Goal: Task Accomplishment & Management: Use online tool/utility

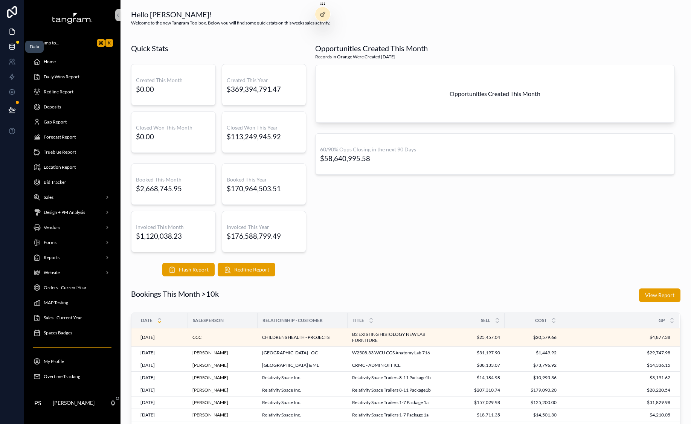
click at [13, 44] on icon at bounding box center [12, 47] width 8 height 8
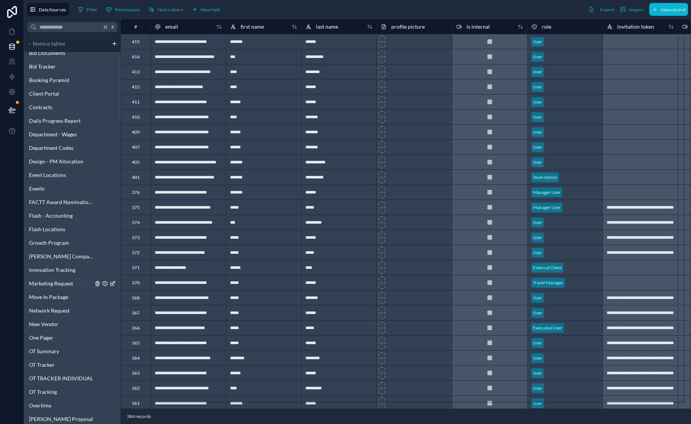
scroll to position [217, 0]
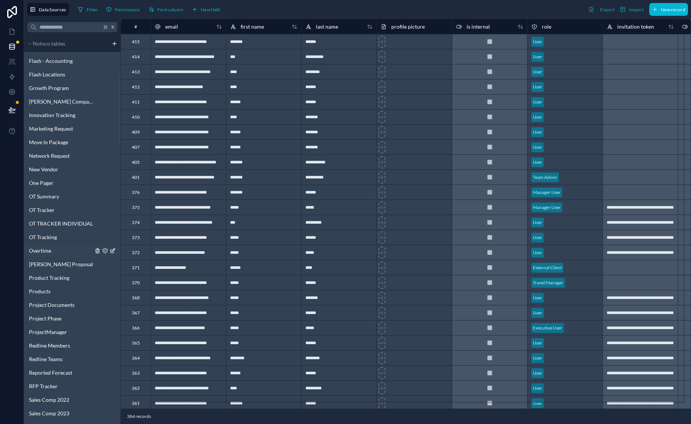
click at [60, 253] on link "Overtime" at bounding box center [61, 251] width 64 height 8
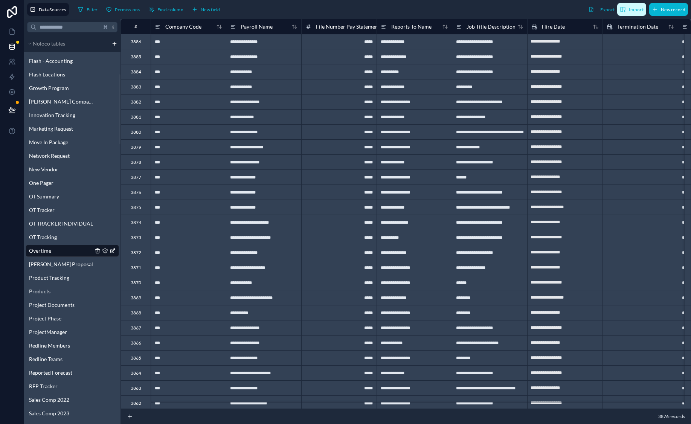
click at [633, 12] on span "Import" at bounding box center [636, 10] width 15 height 6
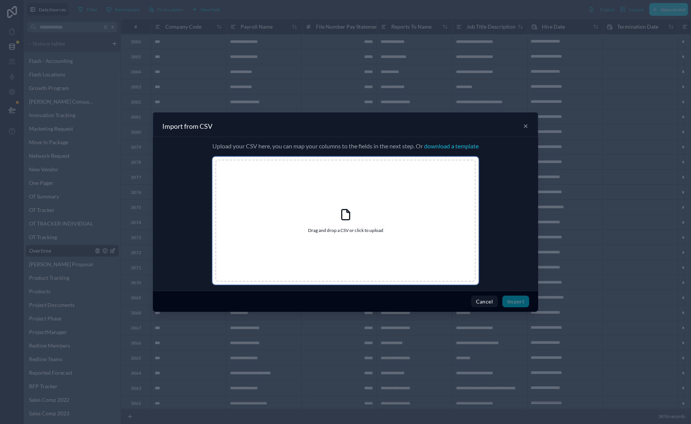
click at [329, 224] on div "Drag and drop a CSV or click to upload Drag and drop a CSV or click to upload" at bounding box center [345, 221] width 260 height 122
type input "**********"
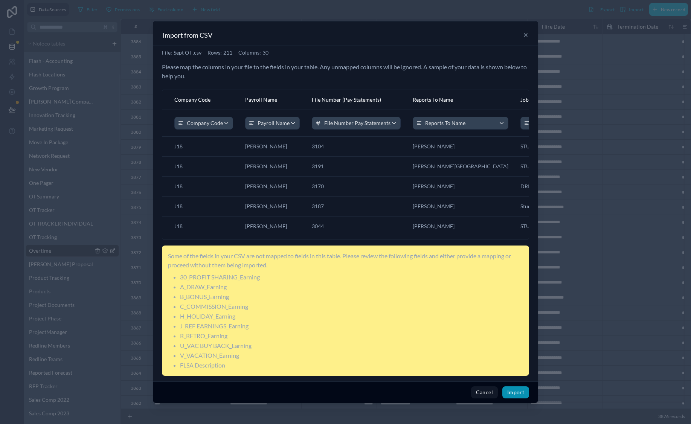
click at [512, 391] on button "Import" at bounding box center [515, 392] width 27 height 12
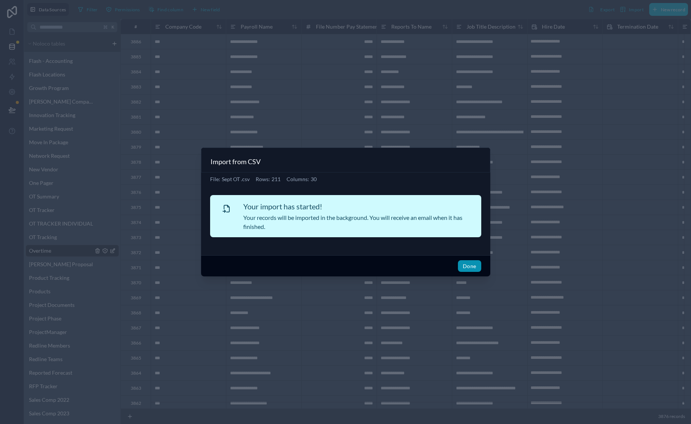
click at [474, 263] on button "Done" at bounding box center [469, 266] width 23 height 12
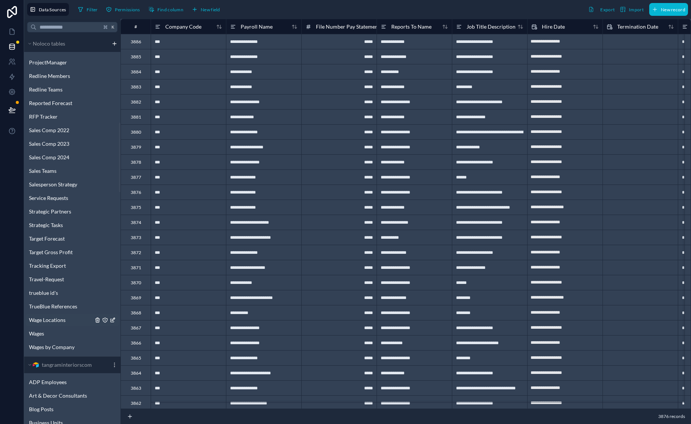
scroll to position [487, 0]
click at [35, 332] on span "Wages" at bounding box center [36, 333] width 15 height 8
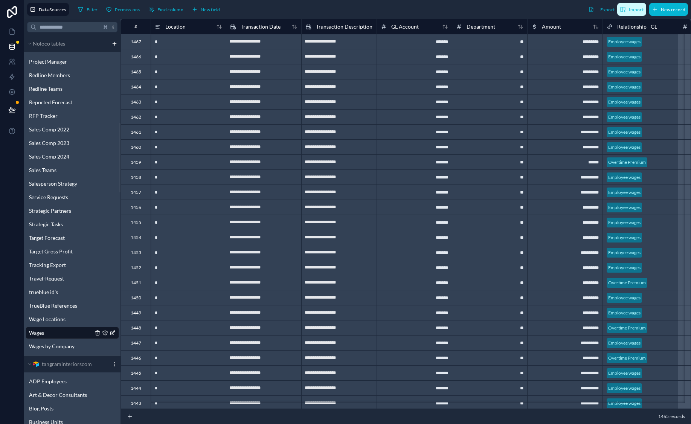
click at [634, 8] on span "Import" at bounding box center [636, 10] width 15 height 6
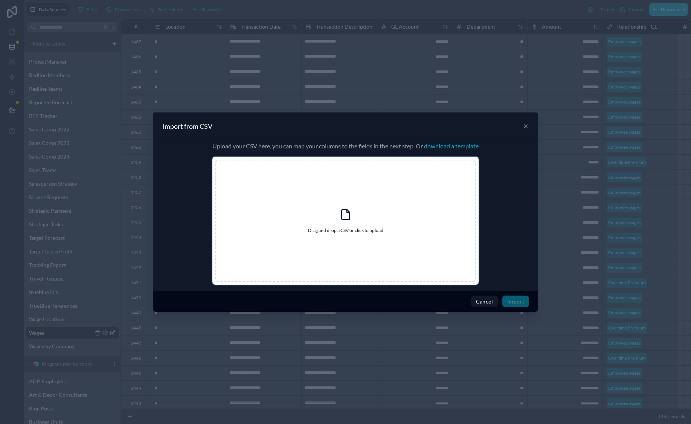
click at [316, 212] on div "Drag and drop a CSV or click to upload Drag and drop a CSV or click to upload" at bounding box center [345, 221] width 260 height 122
type input "**********"
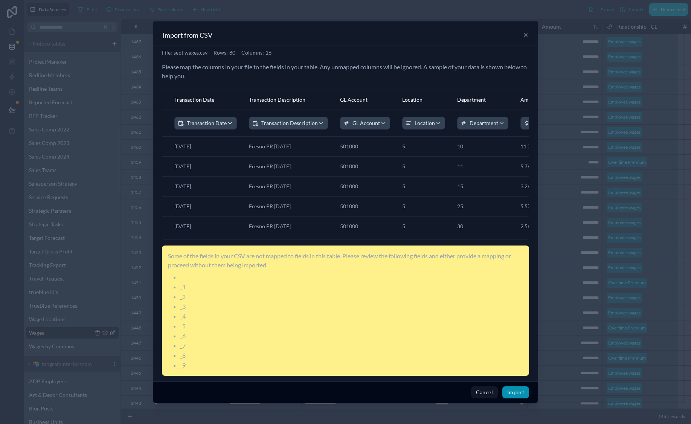
click at [511, 397] on button "Import" at bounding box center [515, 392] width 27 height 12
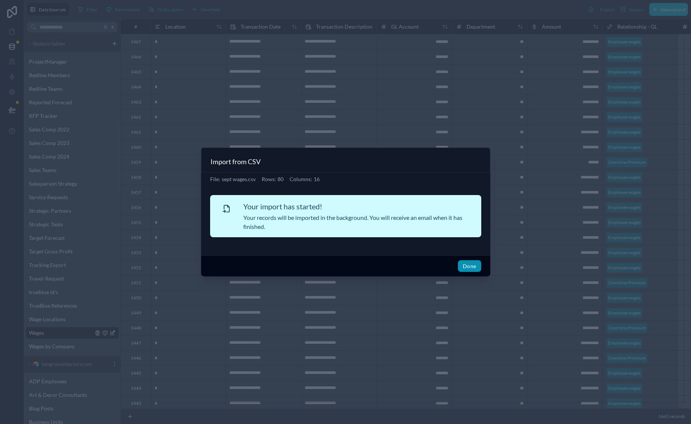
click at [458, 268] on button "Done" at bounding box center [469, 266] width 23 height 12
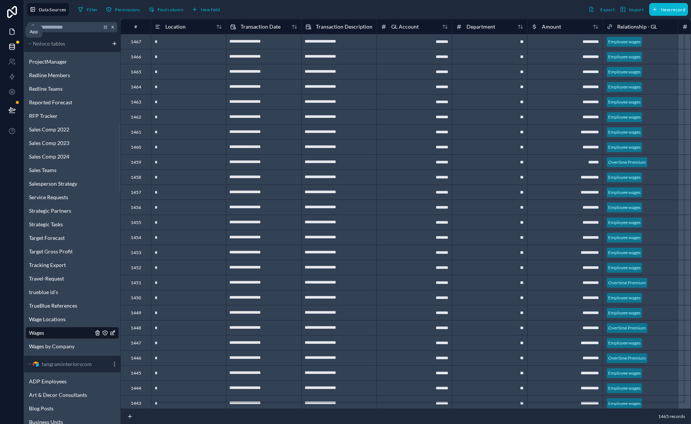
click at [14, 34] on icon at bounding box center [12, 32] width 5 height 6
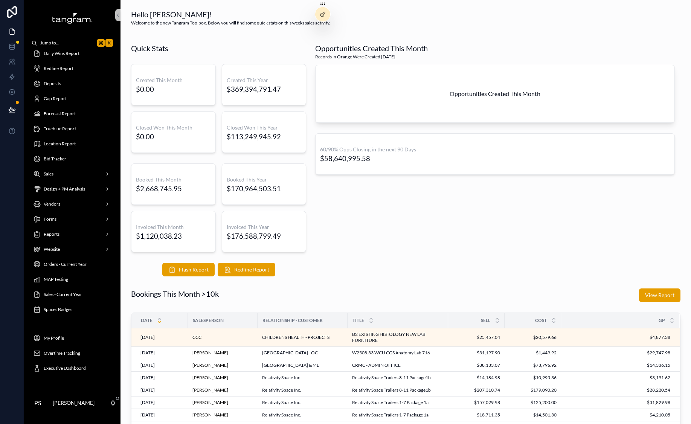
scroll to position [26, 0]
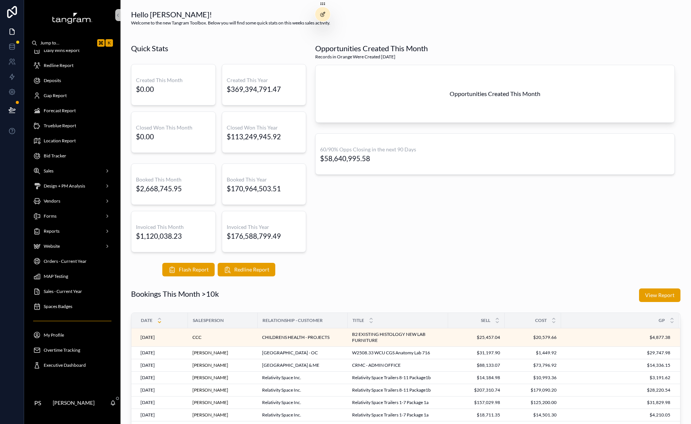
click at [58, 352] on span "Overtime Tracking" at bounding box center [62, 350] width 37 height 6
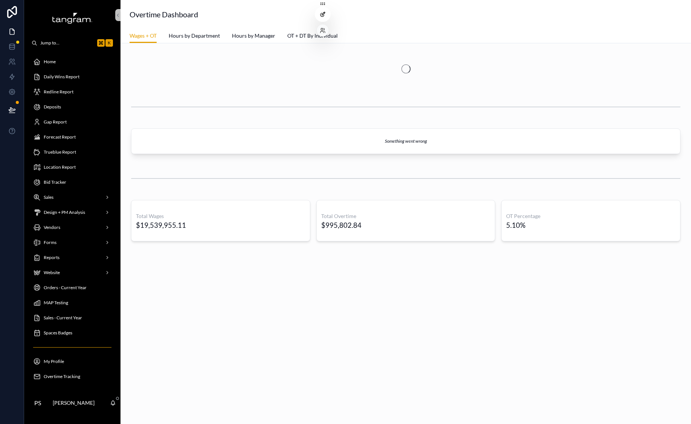
click at [326, 17] on div at bounding box center [322, 14] width 15 height 14
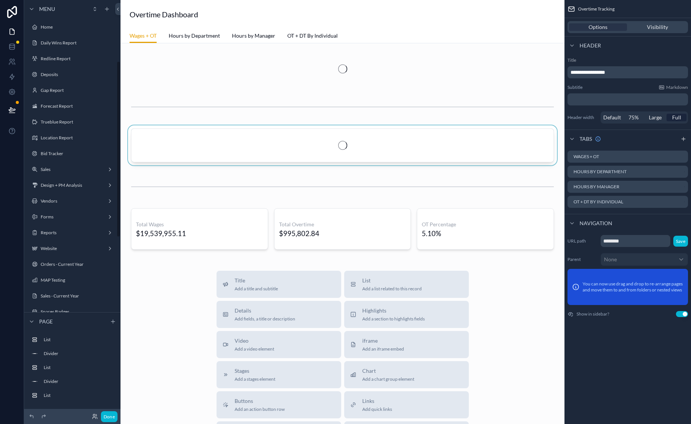
scroll to position [143, 0]
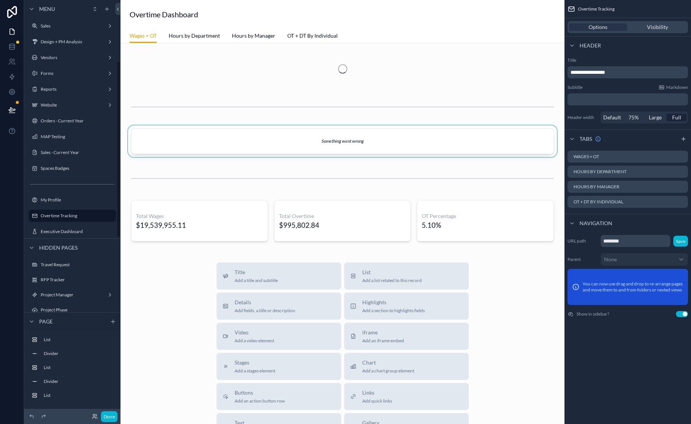
click at [230, 144] on div "scrollable content" at bounding box center [343, 142] width 432 height 35
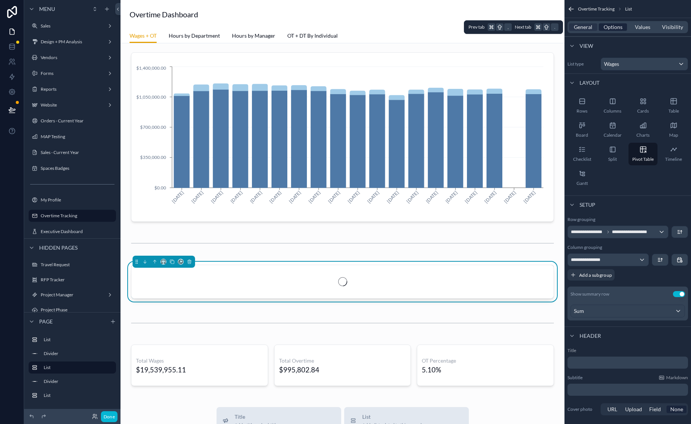
click at [613, 26] on span "Options" at bounding box center [613, 27] width 19 height 8
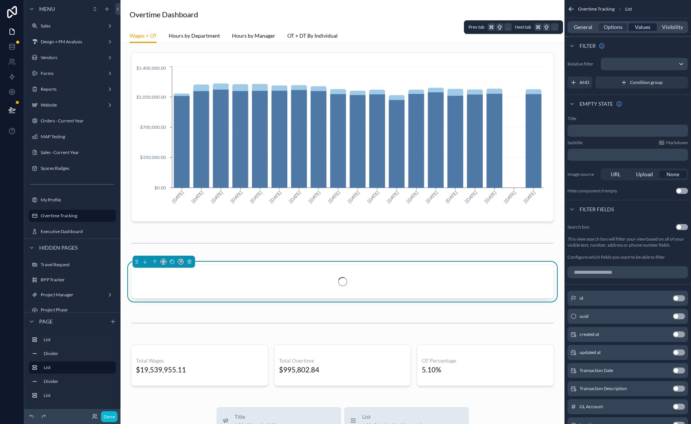
click at [645, 27] on span "Values" at bounding box center [642, 27] width 15 height 8
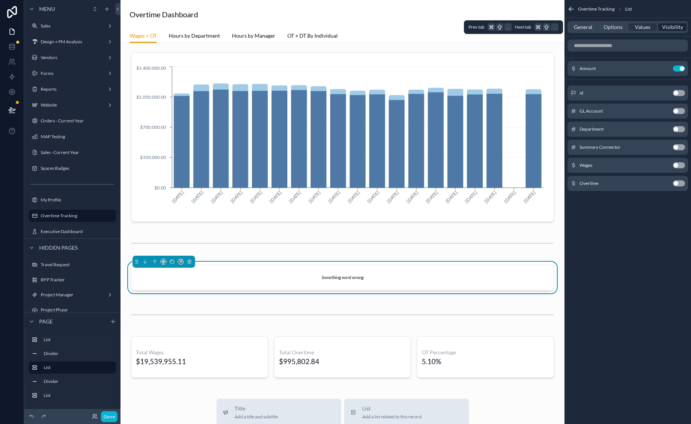
click at [674, 28] on span "Visibility" at bounding box center [672, 27] width 21 height 8
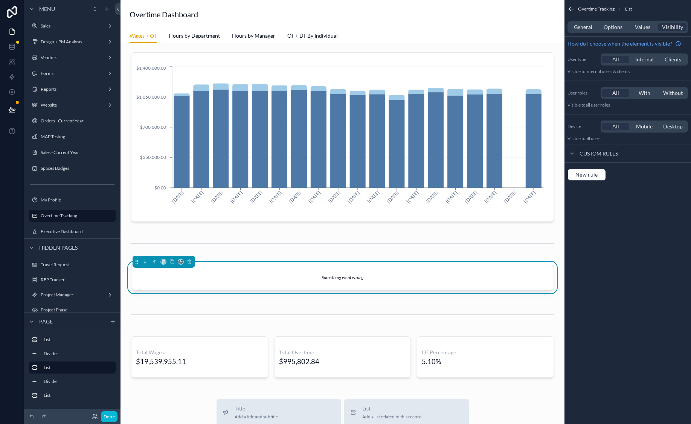
click at [651, 32] on div "General Options Values Visibility" at bounding box center [627, 27] width 121 height 12
click at [334, 280] on em "Something went wrong" at bounding box center [343, 277] width 42 height 7
click at [589, 32] on div "General Options Values Visibility" at bounding box center [627, 27] width 121 height 12
click at [589, 30] on span "General" at bounding box center [583, 27] width 18 height 8
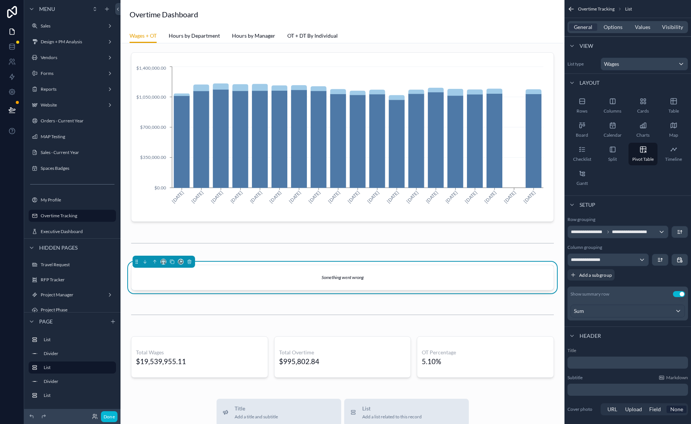
click at [679, 294] on button "Use setting" at bounding box center [679, 294] width 12 height 6
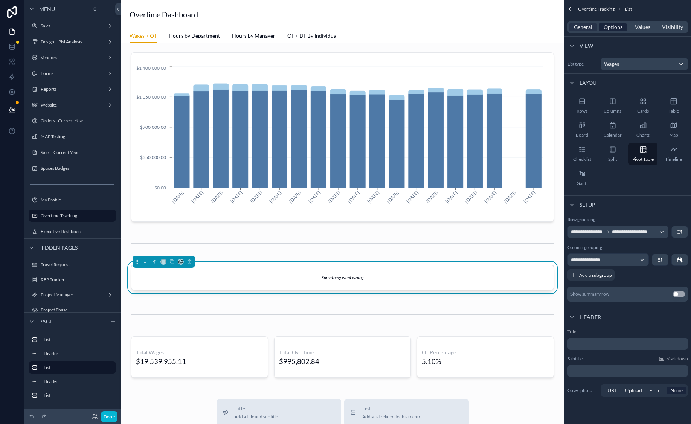
click at [617, 25] on span "Options" at bounding box center [613, 27] width 19 height 8
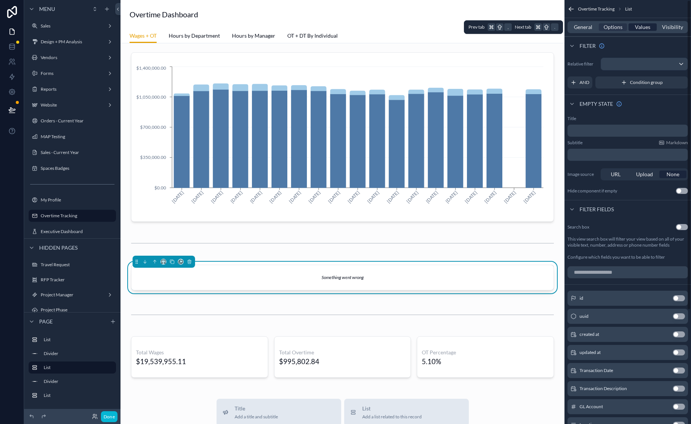
click at [635, 30] on span "Values" at bounding box center [642, 27] width 15 height 8
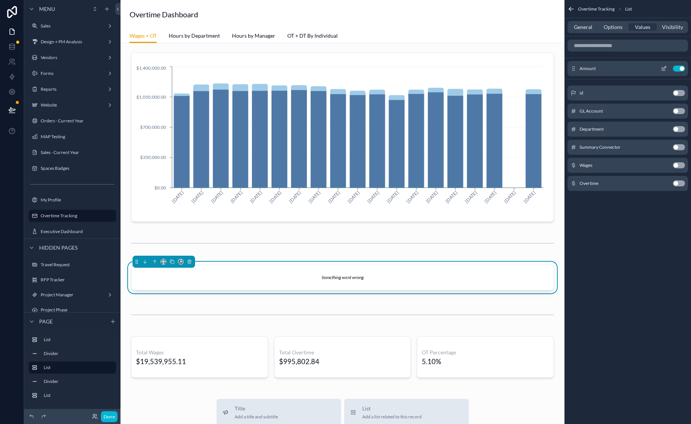
click at [663, 69] on icon "scrollable content" at bounding box center [664, 69] width 6 height 6
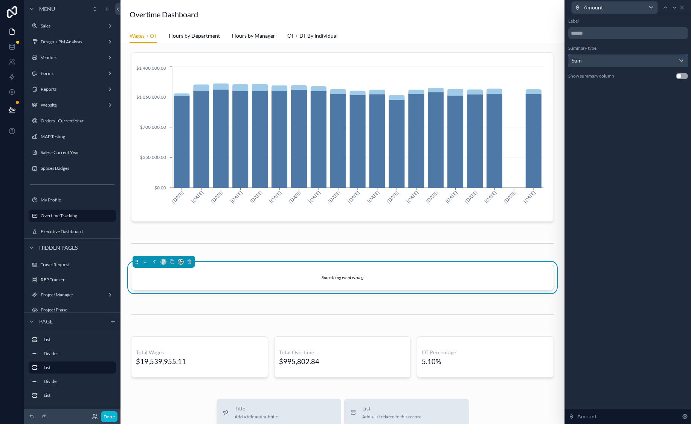
click at [657, 63] on div "Sum" at bounding box center [628, 61] width 119 height 12
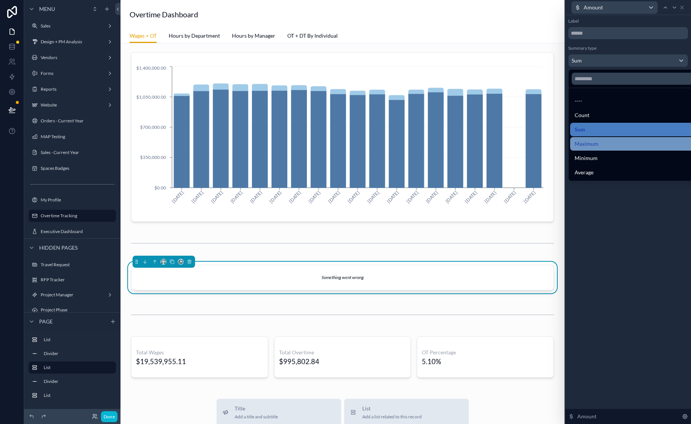
click at [645, 146] on div "Maximum" at bounding box center [637, 143] width 124 height 9
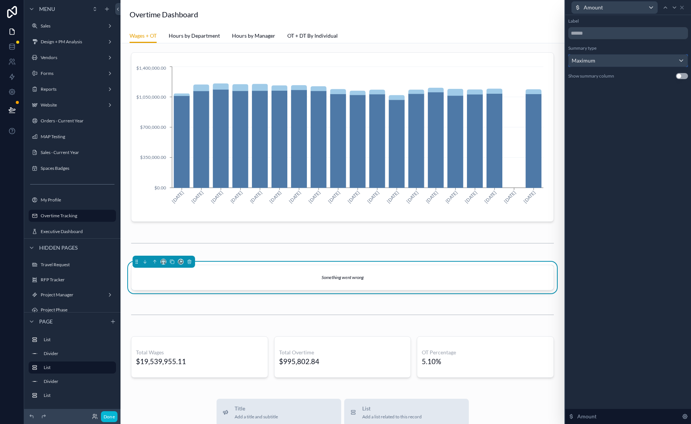
click at [642, 62] on div "Maximum" at bounding box center [628, 61] width 119 height 12
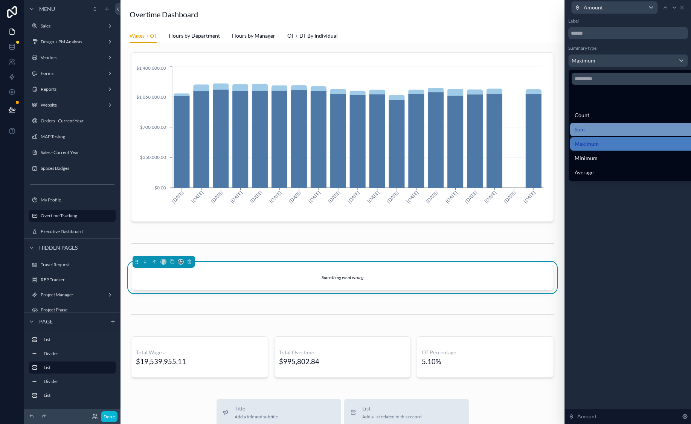
click at [629, 124] on div "Sum" at bounding box center [636, 130] width 133 height 14
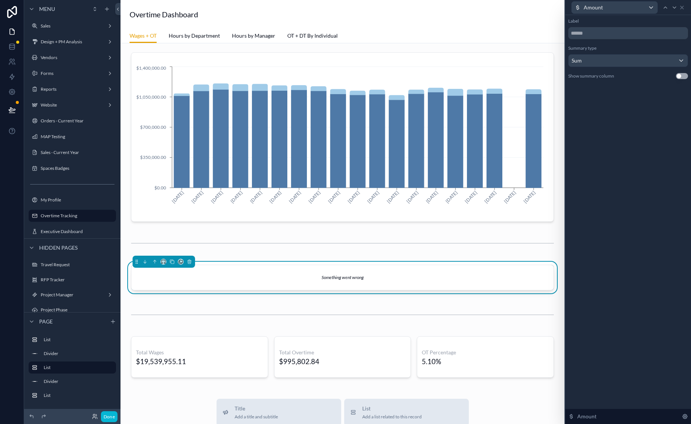
click at [590, 23] on div "Label" at bounding box center [628, 21] width 120 height 6
click at [683, 7] on icon at bounding box center [682, 8] width 6 height 6
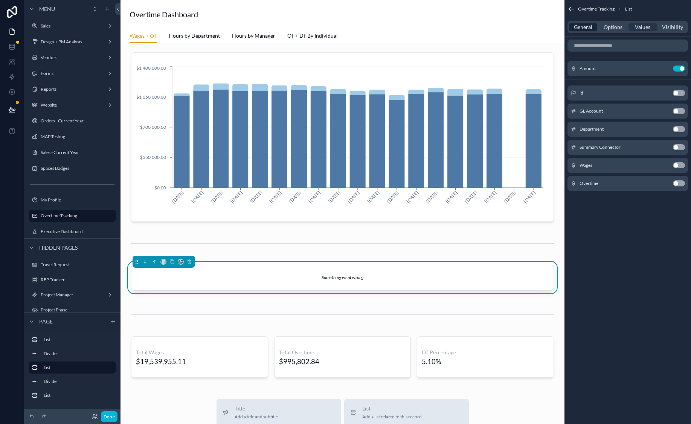
click at [586, 26] on span "General" at bounding box center [583, 27] width 18 height 8
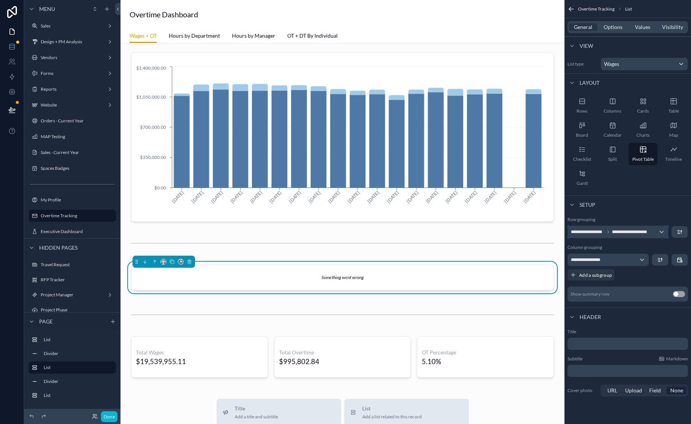
click at [627, 229] on span "**********" at bounding box center [632, 232] width 41 height 6
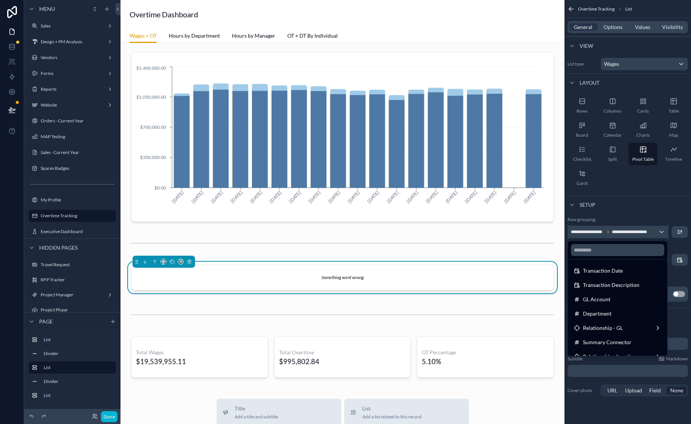
scroll to position [71, 0]
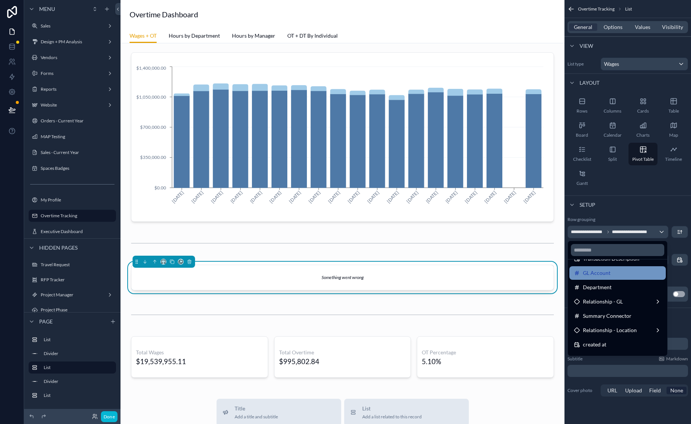
click at [629, 275] on div "GL Account" at bounding box center [617, 272] width 87 height 9
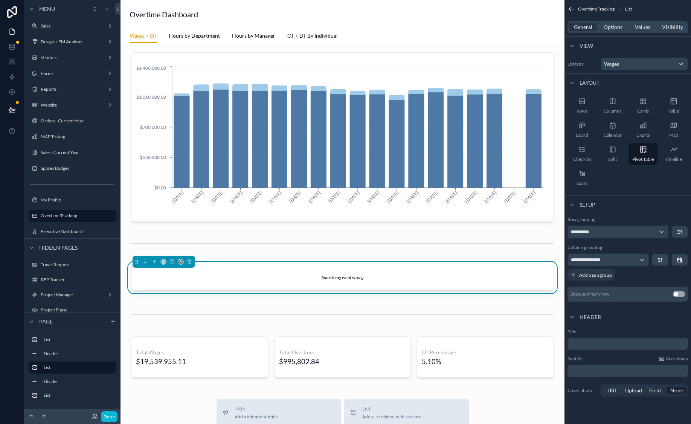
click at [622, 234] on div "**********" at bounding box center [618, 232] width 100 height 12
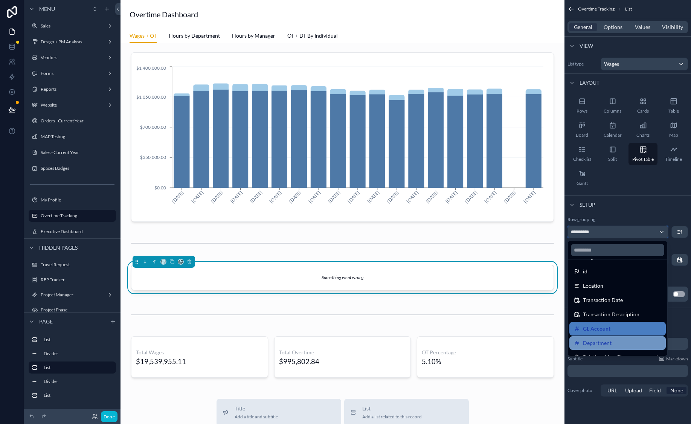
scroll to position [17, 0]
click at [622, 336] on div "Department" at bounding box center [617, 342] width 96 height 14
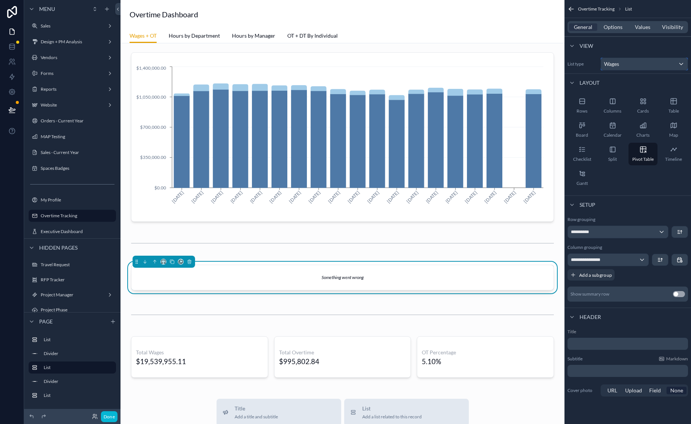
click at [618, 66] on span "Wages" at bounding box center [611, 64] width 15 height 8
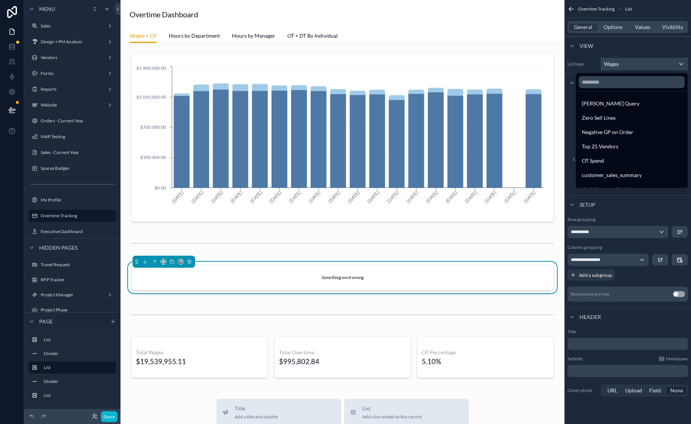
scroll to position [2131, 0]
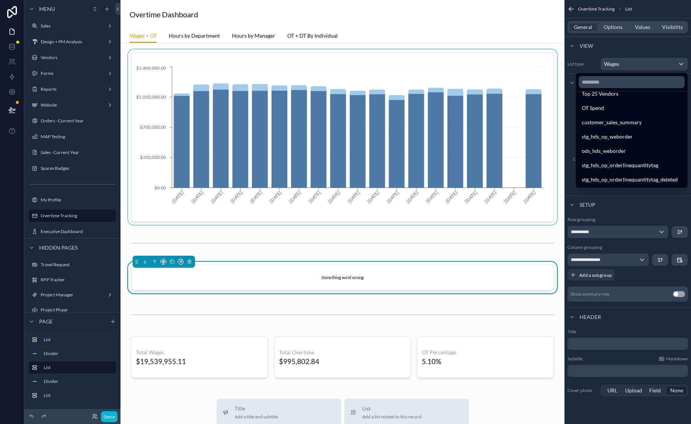
click at [514, 190] on div "scrollable content" at bounding box center [343, 136] width 432 height 175
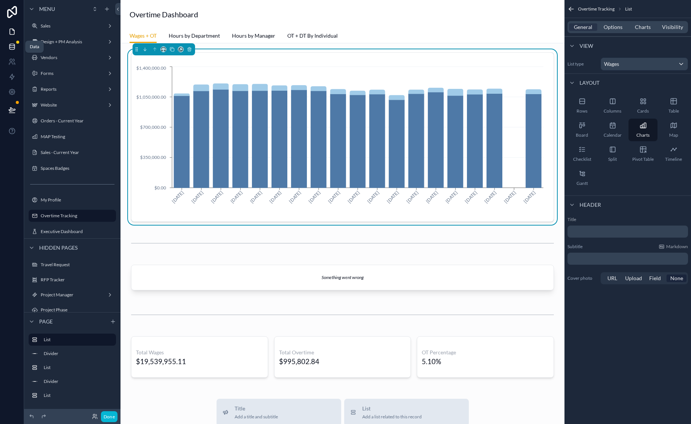
click at [18, 51] on link at bounding box center [12, 46] width 24 height 15
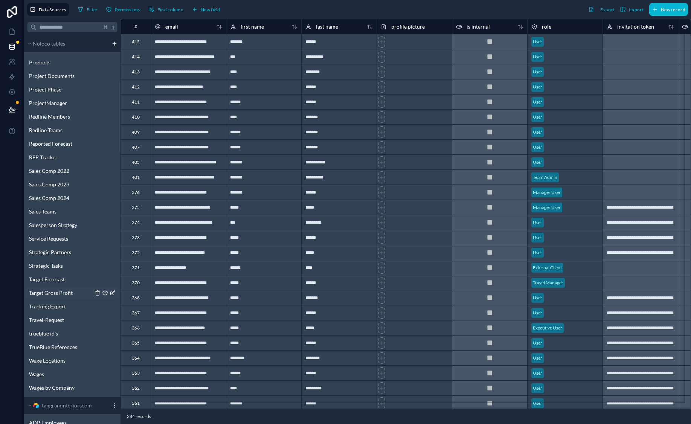
scroll to position [448, 0]
click at [44, 375] on span "Wages" at bounding box center [36, 372] width 15 height 8
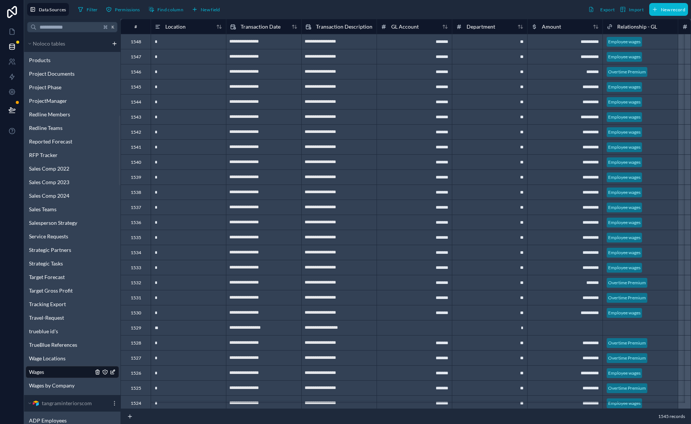
click at [136, 328] on div "1529" at bounding box center [136, 328] width 11 height 6
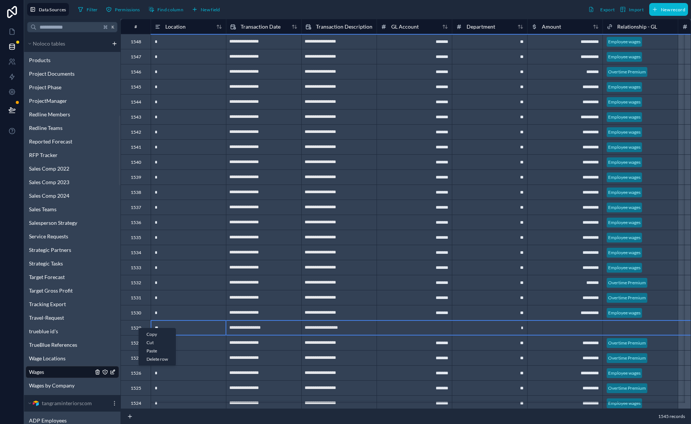
click at [160, 358] on div "Delete row" at bounding box center [157, 359] width 37 height 8
type input "**********"
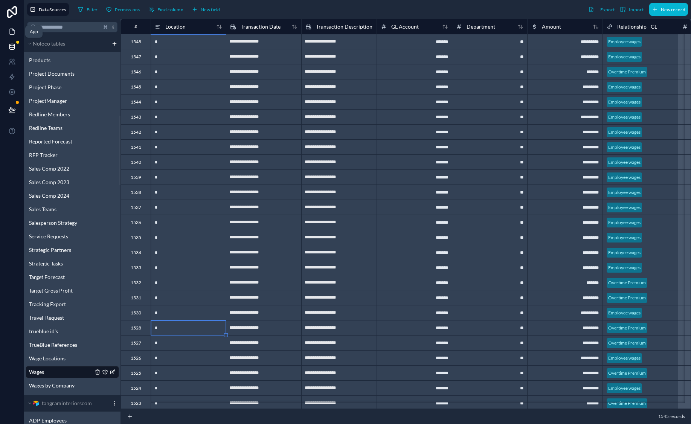
click at [14, 30] on icon at bounding box center [12, 32] width 8 height 8
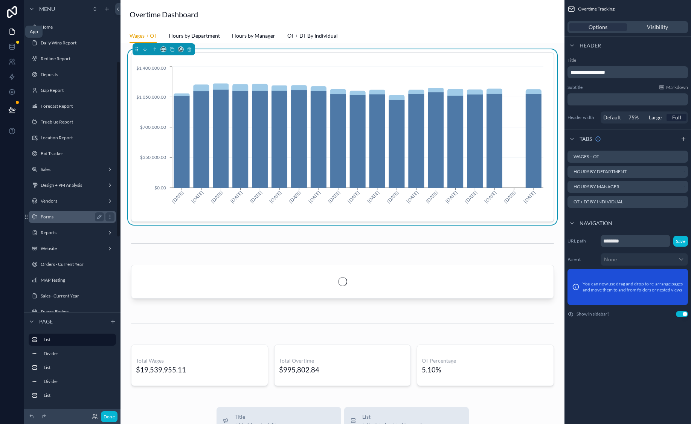
scroll to position [143, 0]
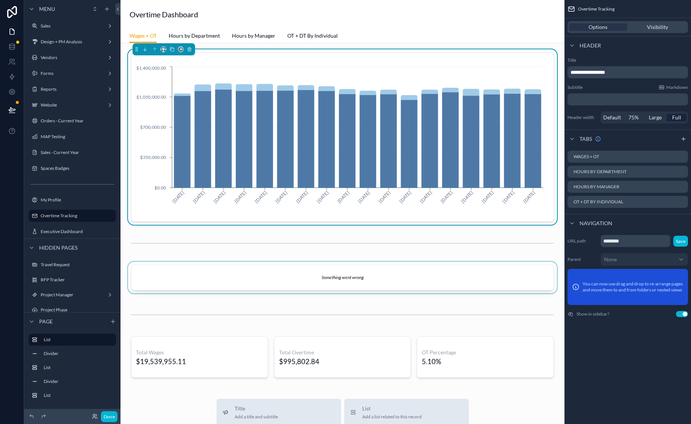
click at [368, 282] on div "scrollable content" at bounding box center [343, 279] width 432 height 35
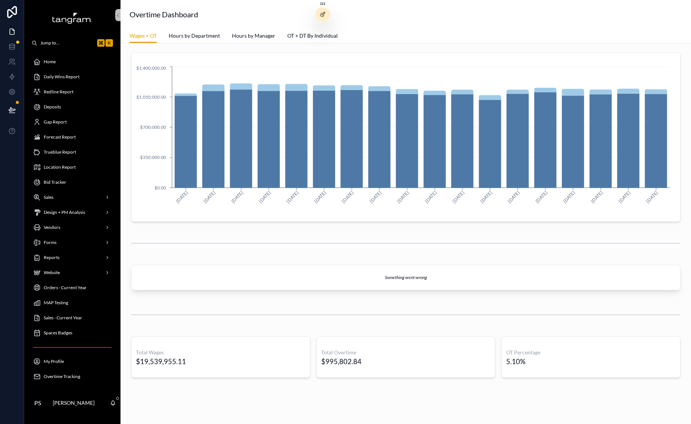
click at [319, 281] on div "Something went wrong" at bounding box center [405, 277] width 549 height 25
click at [320, 18] on div at bounding box center [322, 14] width 15 height 14
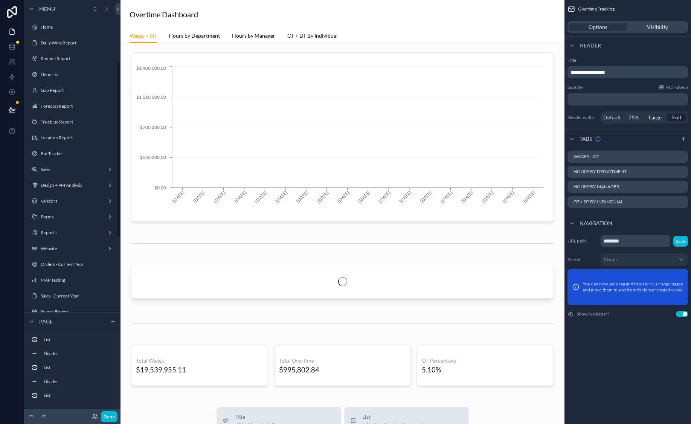
scroll to position [143, 0]
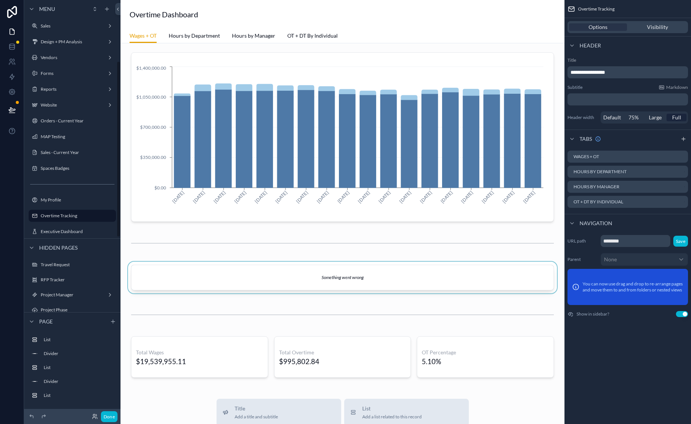
click at [286, 274] on div "scrollable content" at bounding box center [343, 279] width 432 height 35
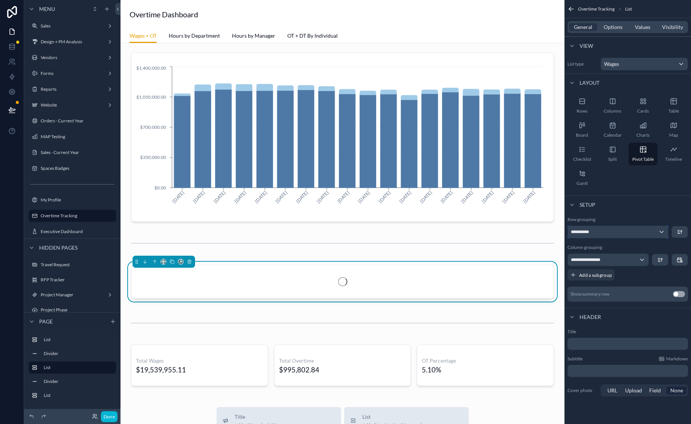
click at [630, 236] on div "**********" at bounding box center [618, 232] width 100 height 12
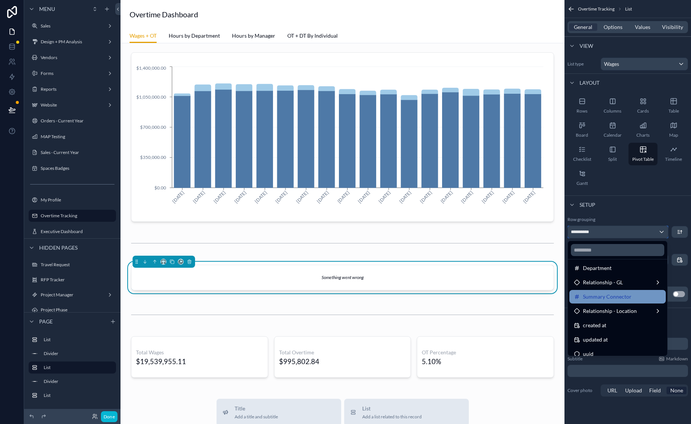
scroll to position [87, 0]
click at [628, 285] on div "Relationship - GL" at bounding box center [617, 285] width 87 height 9
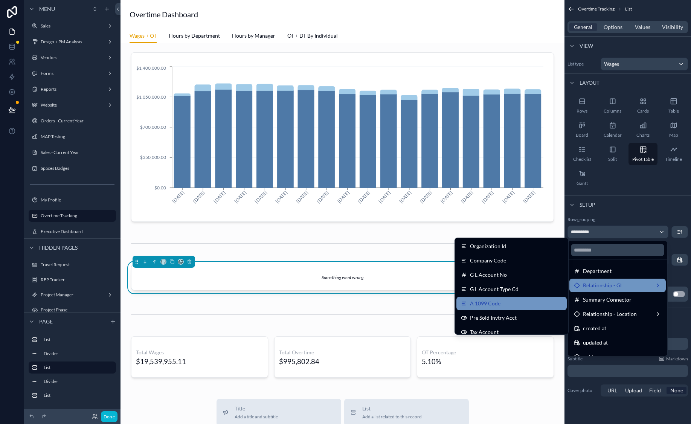
scroll to position [67, 0]
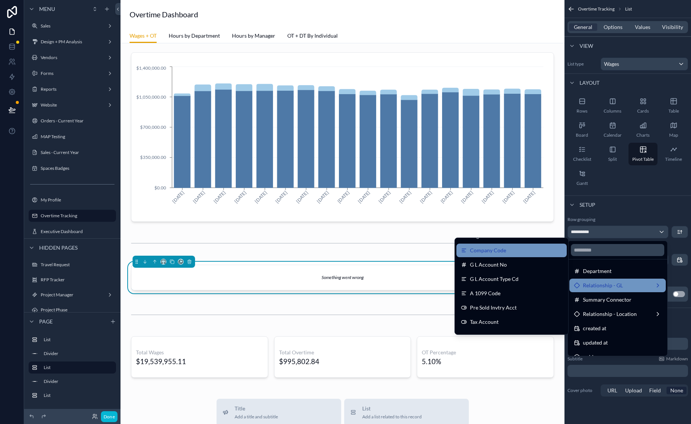
click at [535, 253] on div "Company Code" at bounding box center [511, 250] width 101 height 9
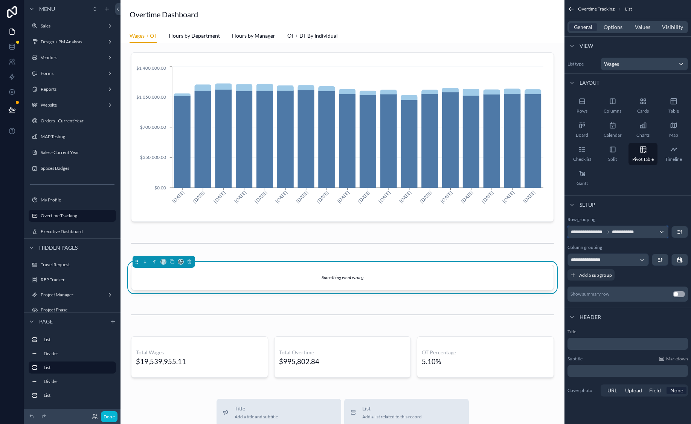
click at [634, 235] on div "**********" at bounding box center [618, 232] width 100 height 12
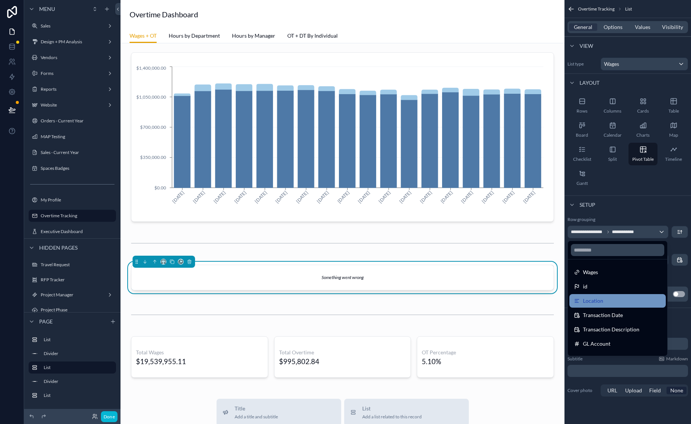
click at [627, 300] on div "Location" at bounding box center [617, 300] width 87 height 9
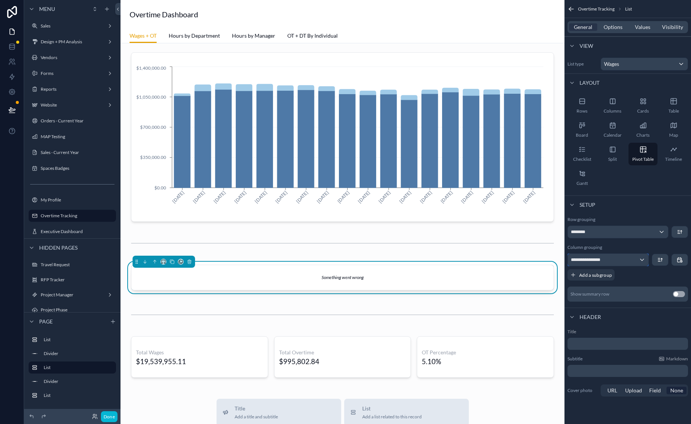
click at [630, 260] on div "**********" at bounding box center [608, 260] width 81 height 12
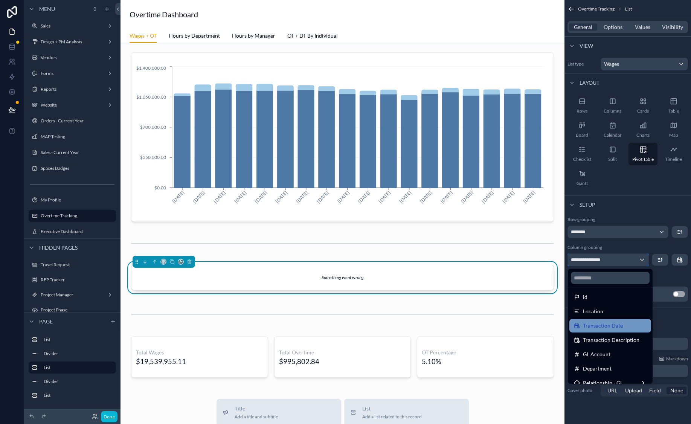
scroll to position [18, 0]
click at [628, 329] on div "Transaction Date" at bounding box center [610, 324] width 73 height 9
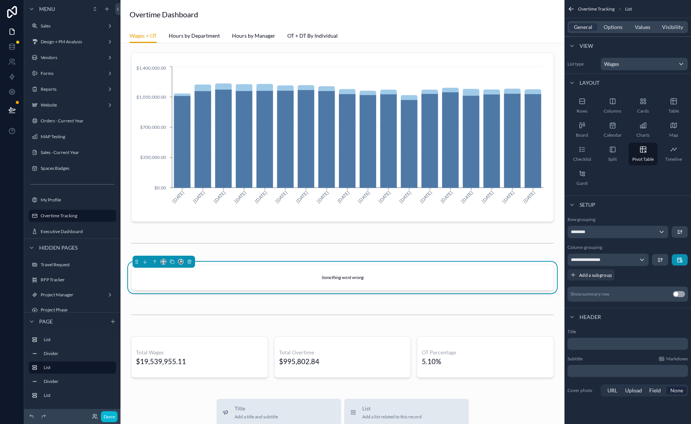
click at [676, 261] on button "scrollable content" at bounding box center [680, 259] width 16 height 11
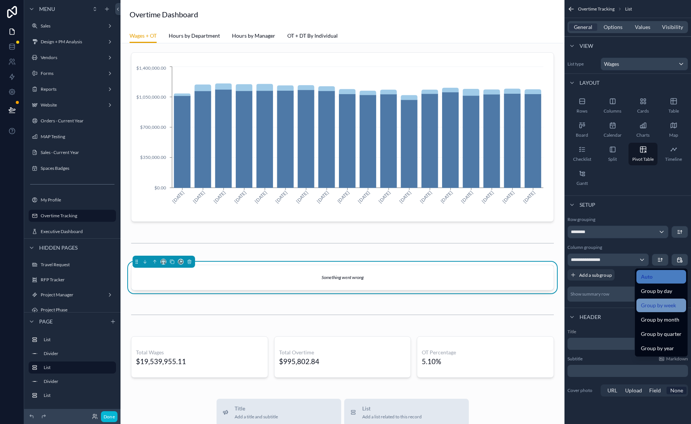
click at [668, 310] on div "Group by week" at bounding box center [661, 306] width 50 height 14
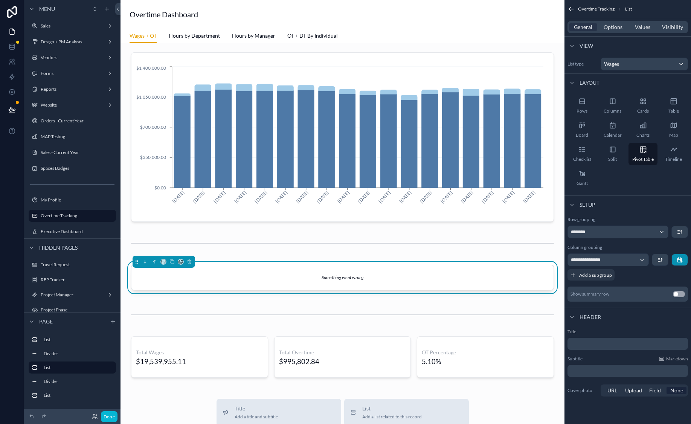
click at [678, 264] on button "scrollable content" at bounding box center [680, 259] width 16 height 11
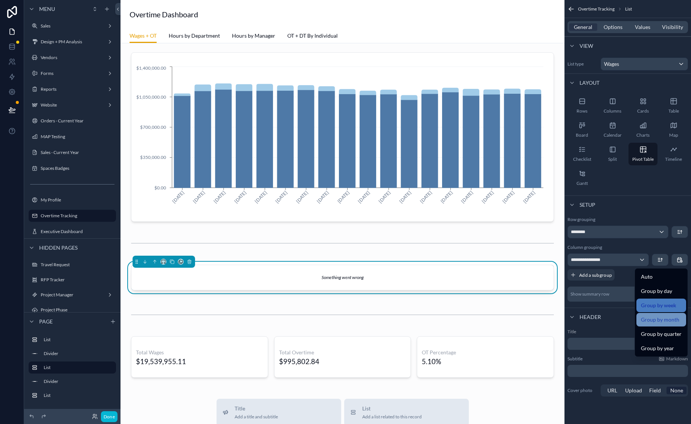
click at [670, 326] on div "Group by month" at bounding box center [661, 320] width 50 height 14
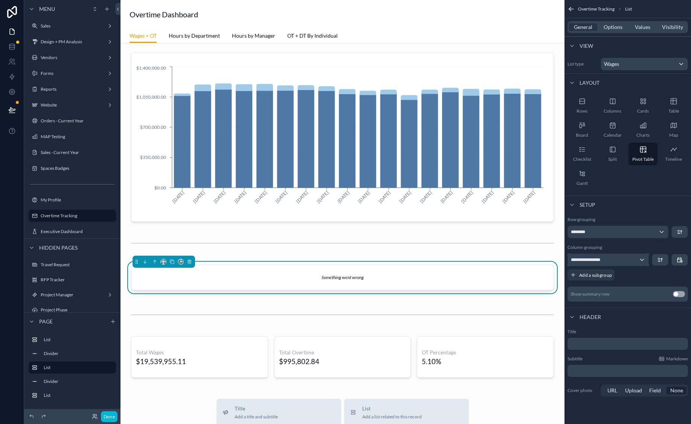
click at [625, 260] on div "**********" at bounding box center [608, 260] width 81 height 12
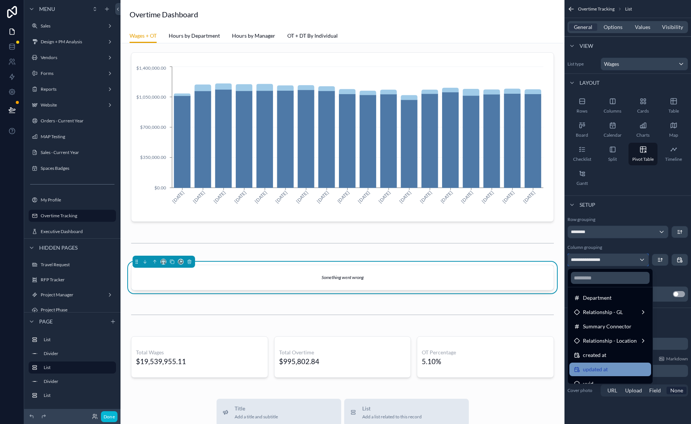
scroll to position [96, 0]
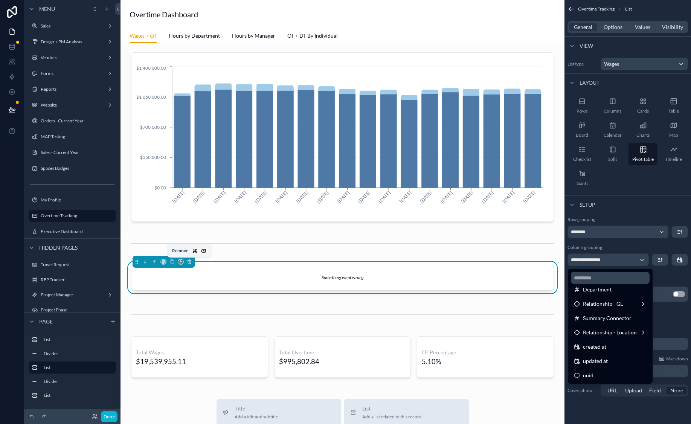
click at [189, 262] on icon "scrollable content" at bounding box center [189, 262] width 0 height 2
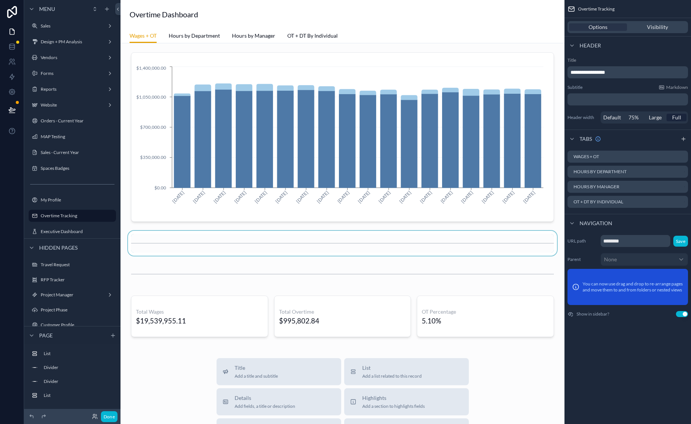
click at [235, 251] on div "scrollable content" at bounding box center [343, 243] width 432 height 25
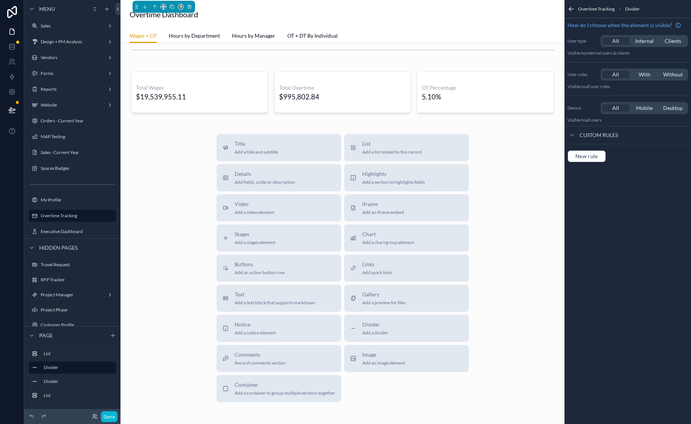
scroll to position [226, 0]
click at [387, 155] on button "List Add a list related to this record" at bounding box center [406, 146] width 125 height 27
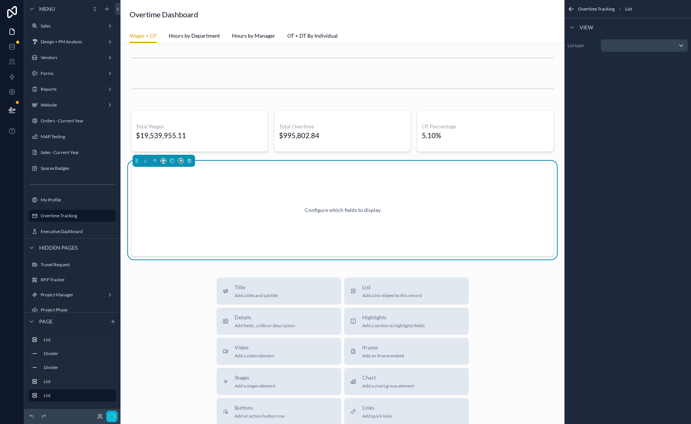
scroll to position [183, 0]
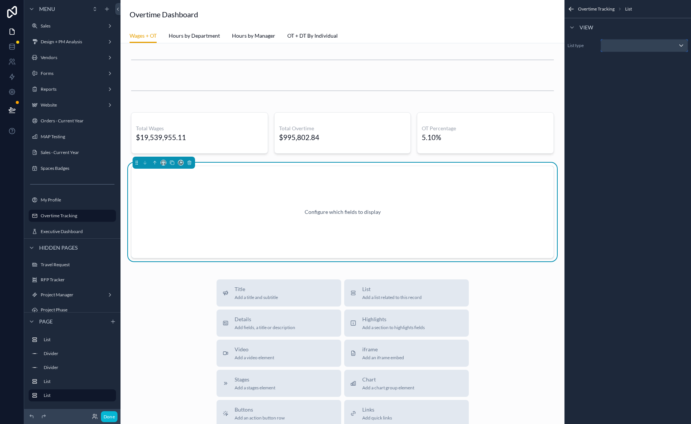
click at [620, 46] on div "scrollable content" at bounding box center [644, 46] width 87 height 12
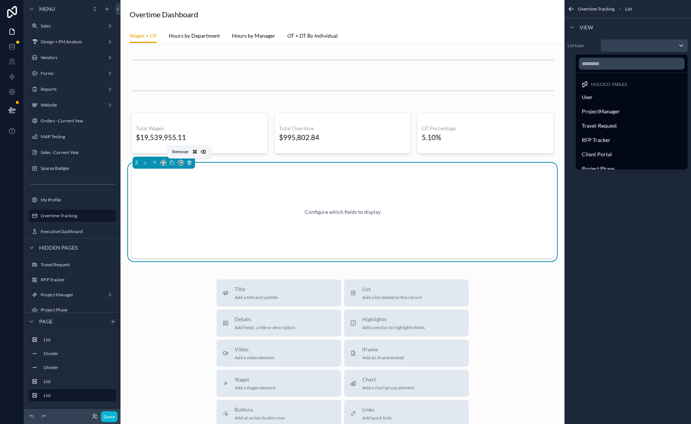
click at [191, 165] on button "scrollable content" at bounding box center [189, 163] width 8 height 8
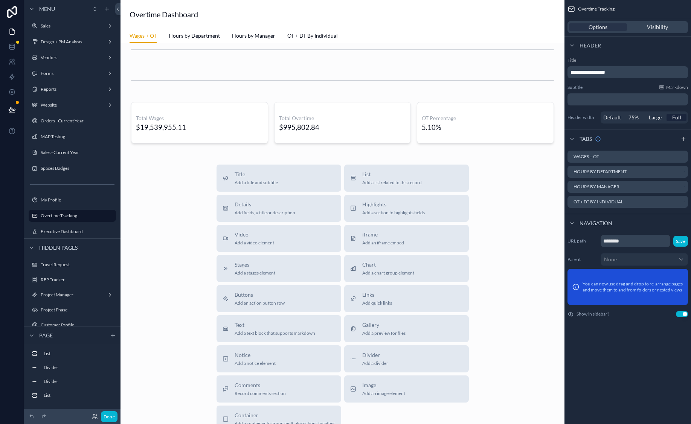
scroll to position [238, 0]
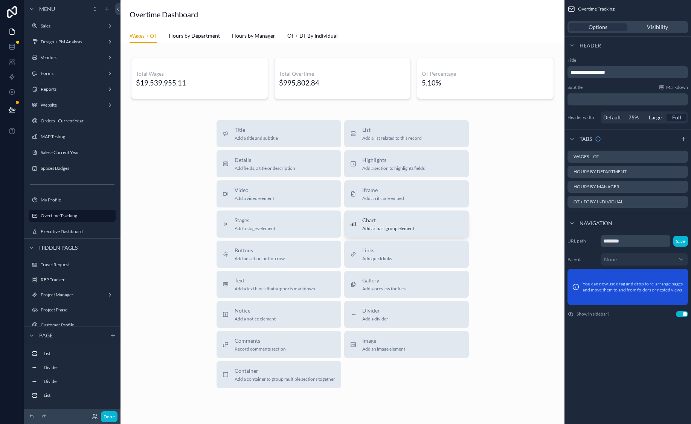
click at [389, 222] on span "Chart" at bounding box center [388, 221] width 52 height 8
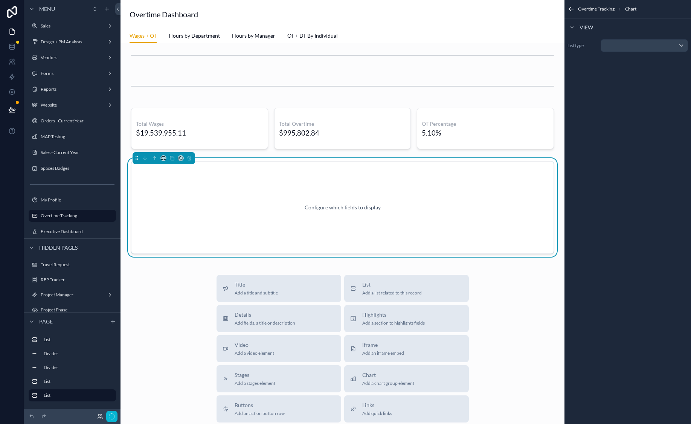
scroll to position [183, 0]
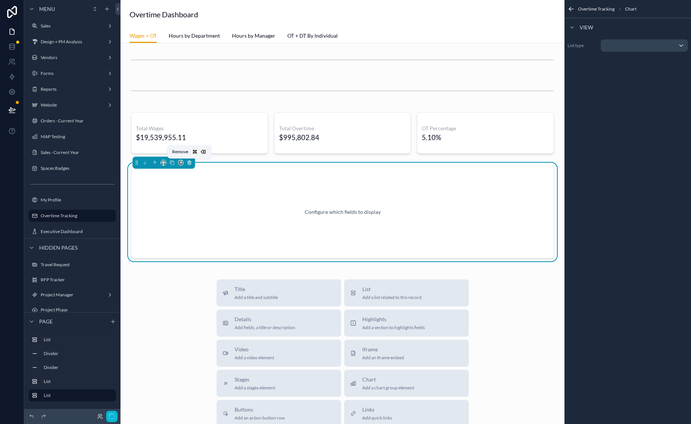
click at [189, 163] on icon "scrollable content" at bounding box center [189, 162] width 5 height 5
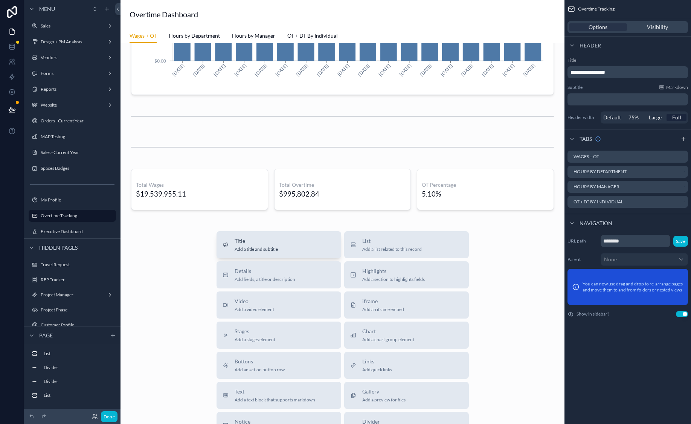
scroll to position [117, 0]
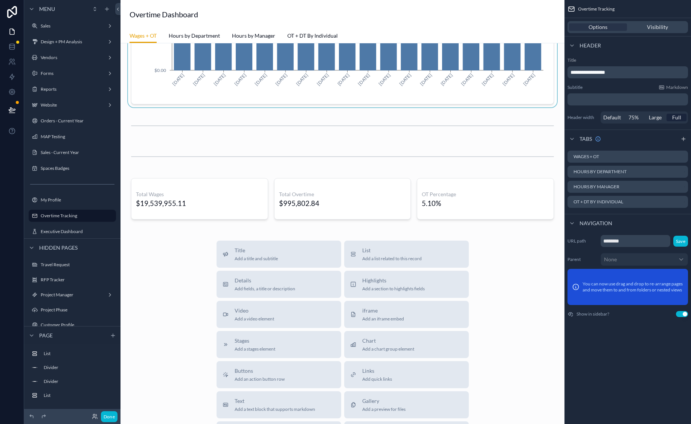
click at [261, 106] on div "scrollable content" at bounding box center [343, 19] width 432 height 175
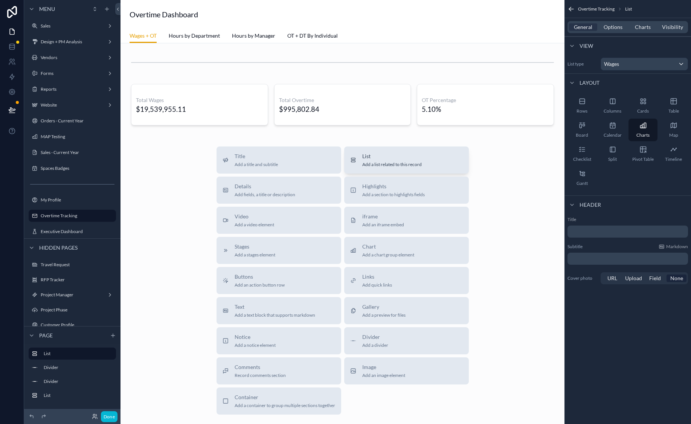
click at [444, 168] on button "List Add a list related to this record" at bounding box center [406, 159] width 125 height 27
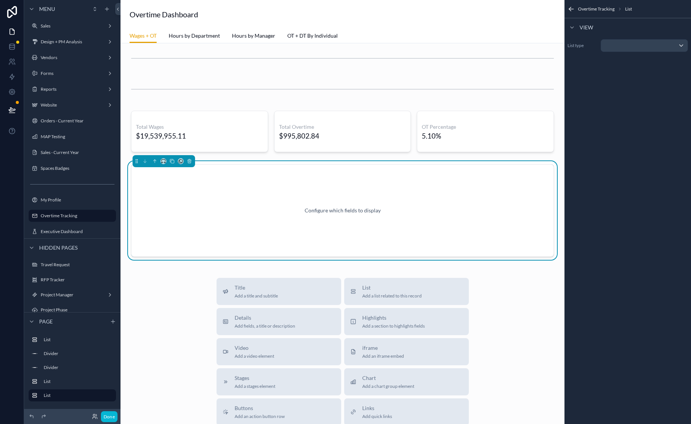
scroll to position [183, 0]
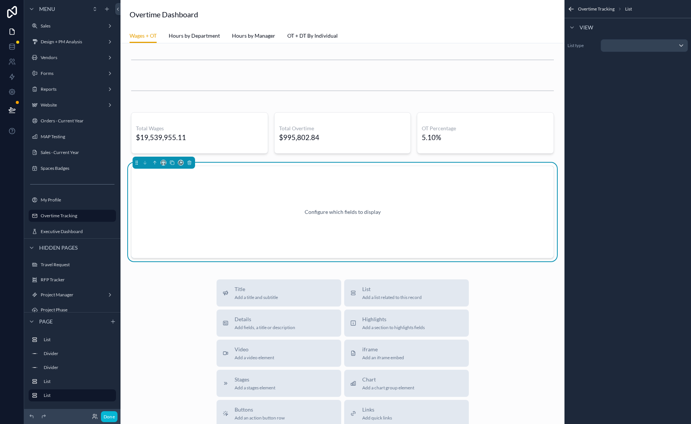
click at [554, 174] on div "[DATE] [DATE] [DATE] [DATE] [DATE] [DATE] [DATE] [DATE] [DATE] [DATE] [DATE] [D…" at bounding box center [343, 234] width 444 height 748
click at [650, 46] on div "scrollable content" at bounding box center [644, 46] width 87 height 12
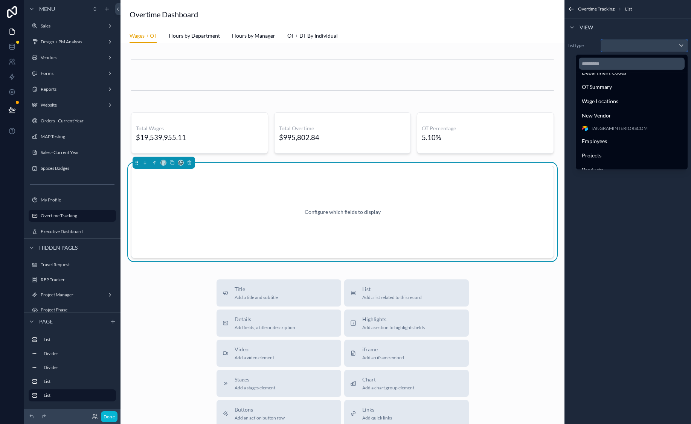
scroll to position [754, 0]
click at [624, 76] on div "Wages" at bounding box center [632, 73] width 100 height 9
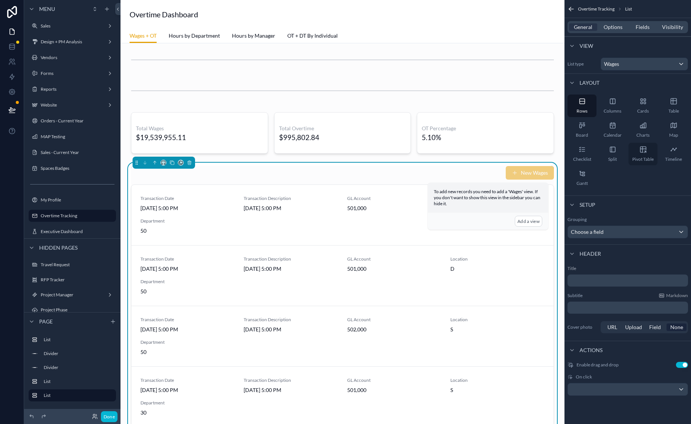
click at [647, 147] on div "Pivot Table" at bounding box center [642, 154] width 29 height 23
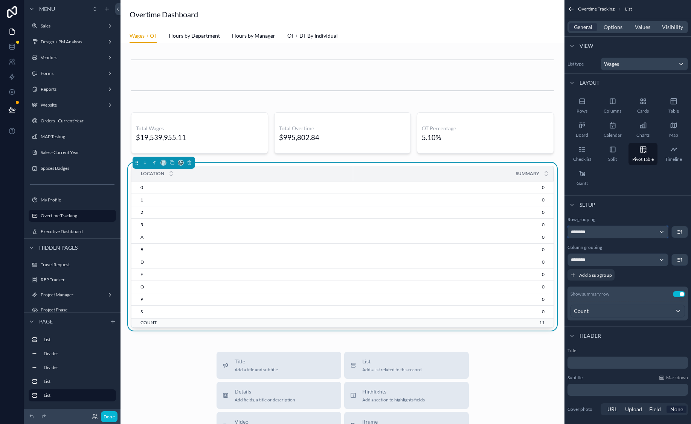
click at [633, 230] on div "********" at bounding box center [618, 232] width 100 height 12
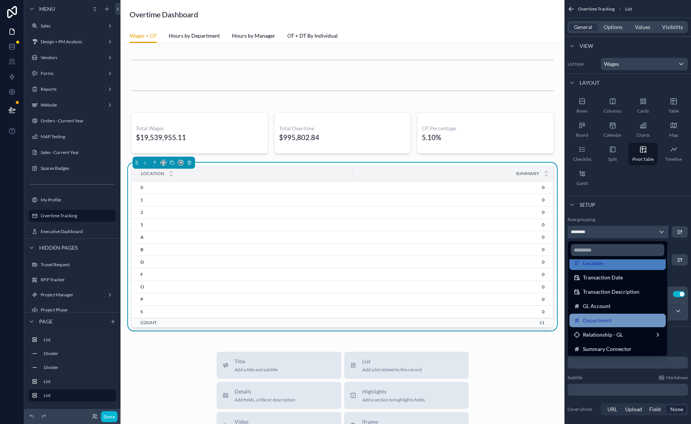
scroll to position [38, 0]
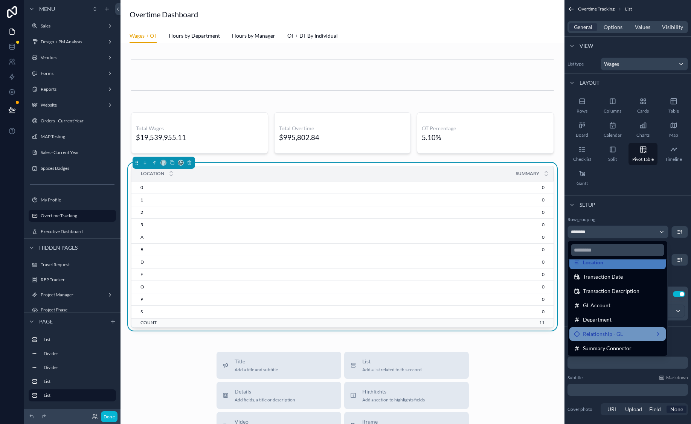
click at [618, 329] on div "Relationship - GL" at bounding box center [617, 334] width 96 height 14
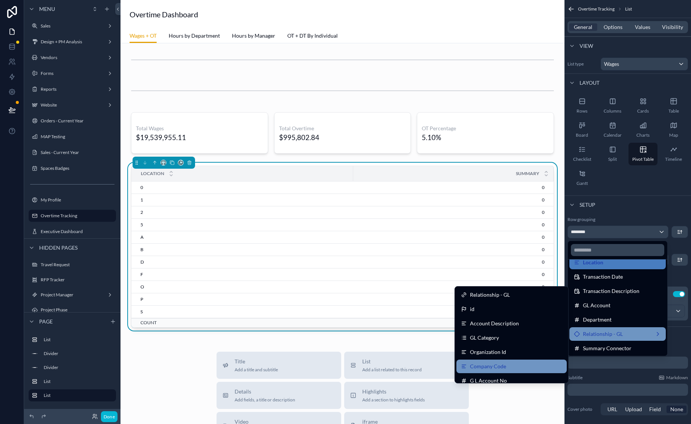
click at [508, 369] on div "Company Code" at bounding box center [511, 366] width 101 height 9
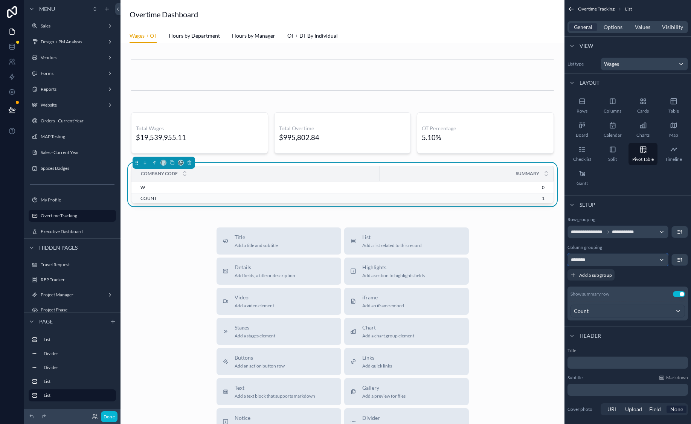
click at [629, 261] on div "********" at bounding box center [618, 260] width 100 height 12
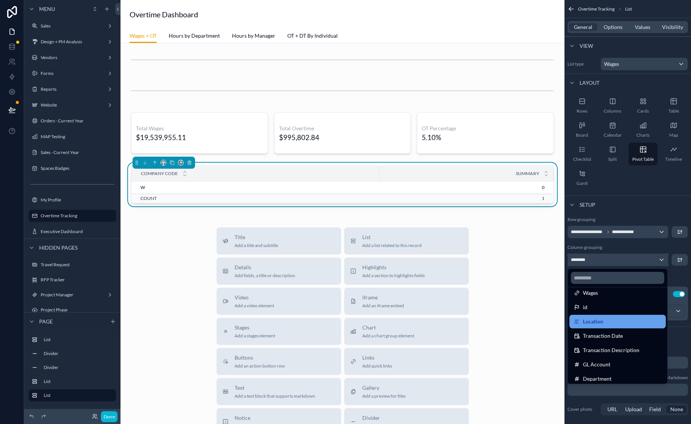
scroll to position [11, 0]
click at [624, 250] on div "scrollable content" at bounding box center [345, 212] width 691 height 424
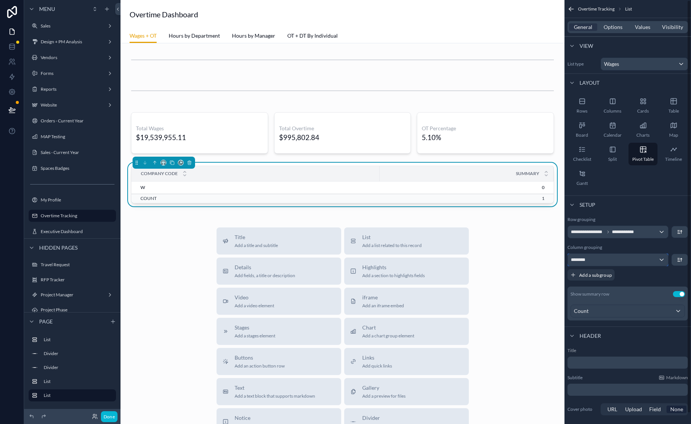
click at [624, 262] on div "********" at bounding box center [618, 260] width 100 height 12
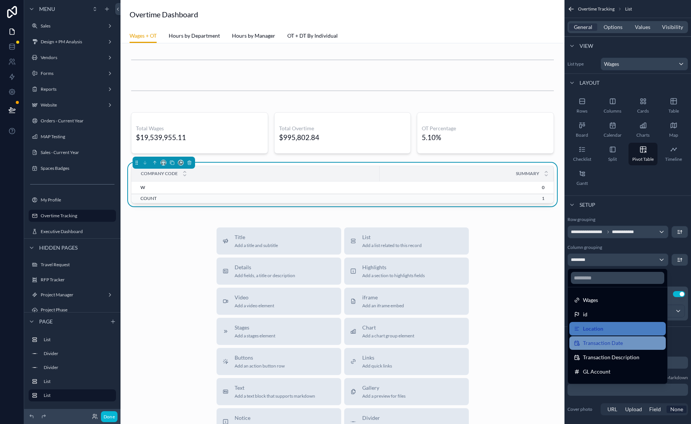
click at [627, 345] on div "Transaction Date" at bounding box center [617, 343] width 87 height 9
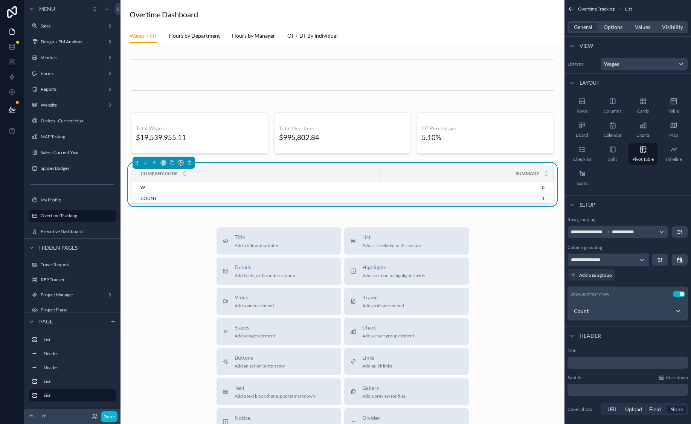
click at [626, 265] on div "**********" at bounding box center [608, 260] width 81 height 12
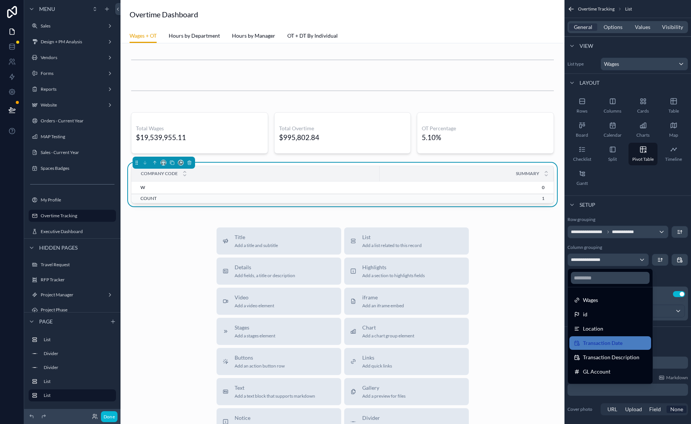
click at [611, 327] on div "Location" at bounding box center [610, 328] width 73 height 9
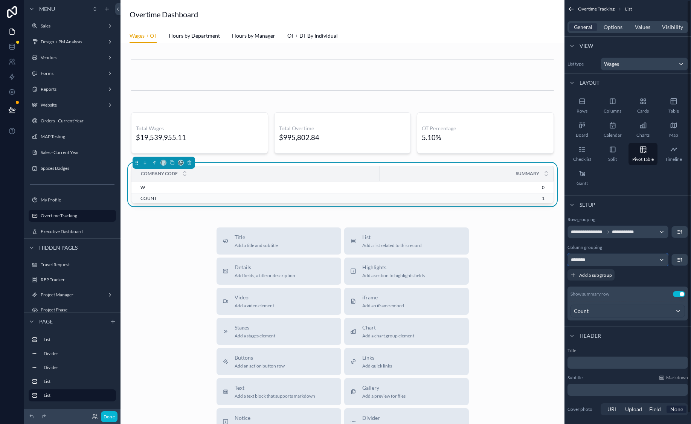
click at [625, 262] on div "********" at bounding box center [618, 260] width 100 height 12
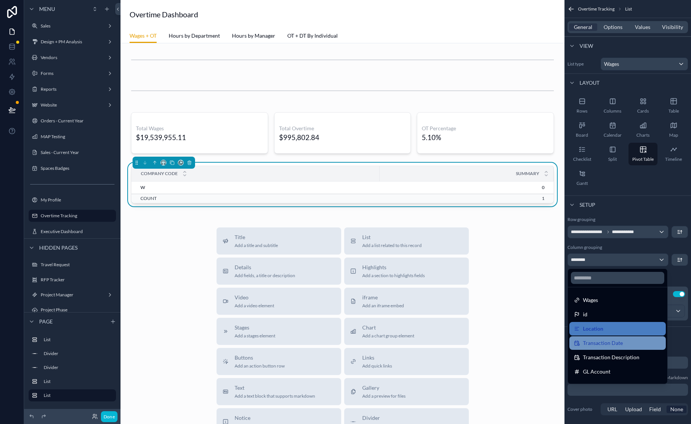
click at [618, 340] on span "Transaction Date" at bounding box center [603, 343] width 40 height 9
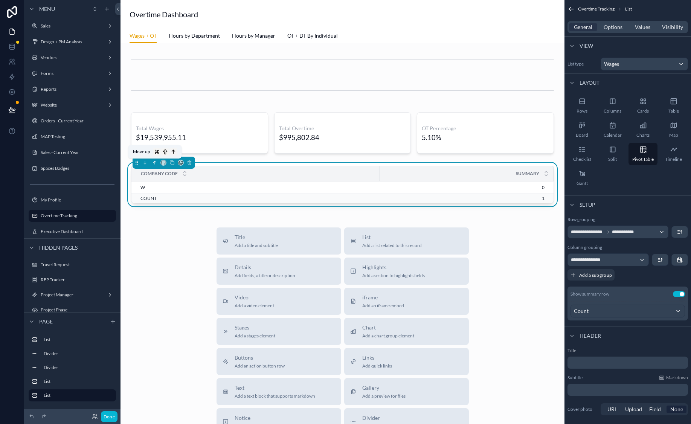
click at [156, 166] on button "scrollable content" at bounding box center [155, 163] width 8 height 8
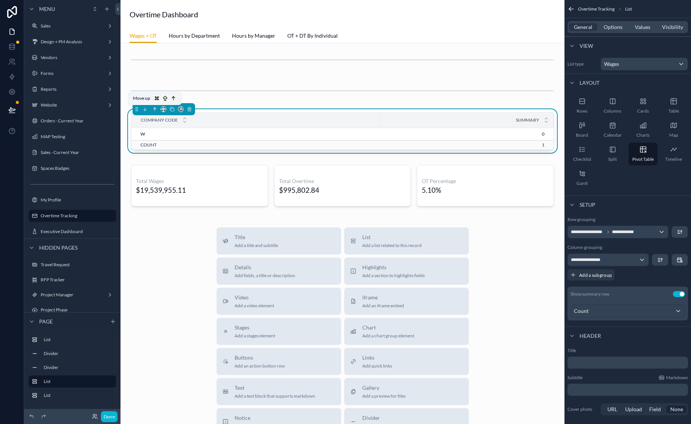
click at [157, 111] on icon "scrollable content" at bounding box center [154, 109] width 5 height 5
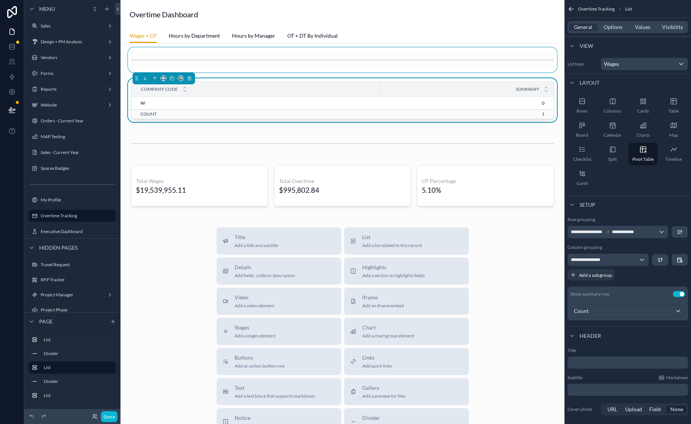
scroll to position [102, 0]
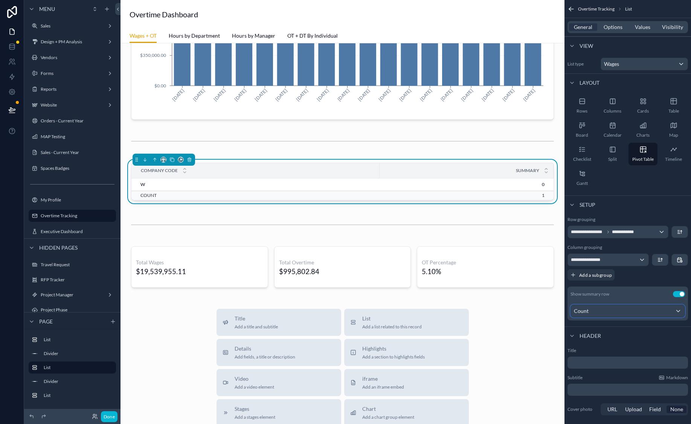
click at [654, 311] on div "Count" at bounding box center [628, 311] width 114 height 12
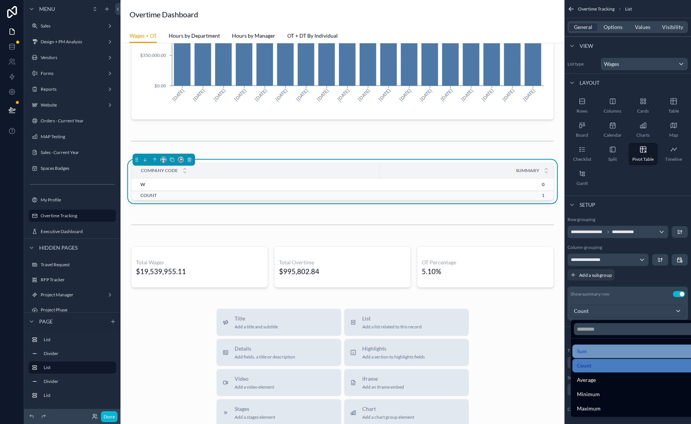
click at [627, 354] on div "Sum" at bounding box center [636, 351] width 119 height 9
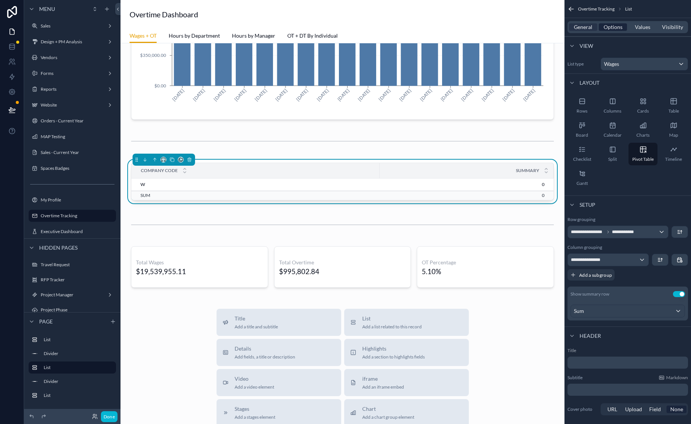
click at [618, 25] on span "Options" at bounding box center [613, 27] width 19 height 8
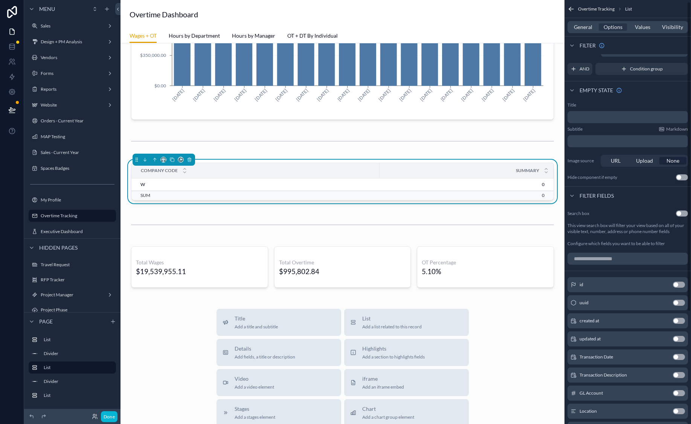
scroll to position [15, 0]
click at [636, 32] on div "General Options Values Visibility" at bounding box center [627, 27] width 121 height 12
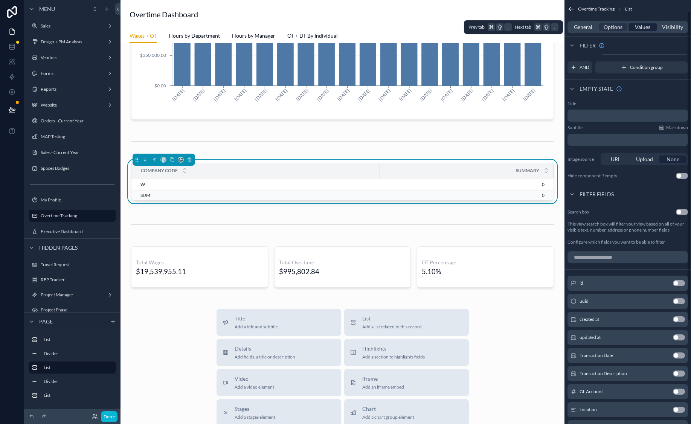
click at [638, 29] on span "Values" at bounding box center [642, 27] width 15 height 8
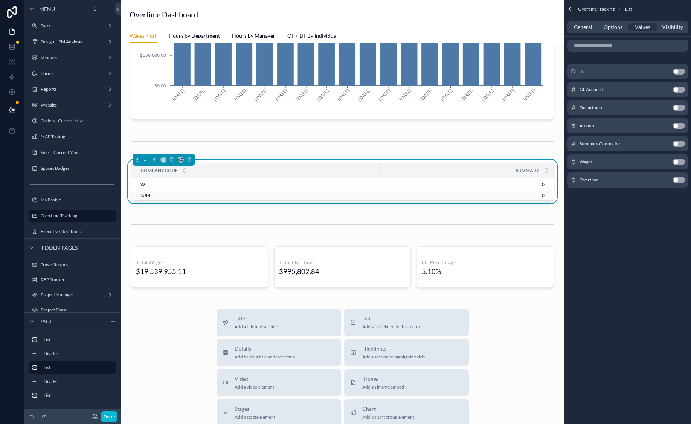
click at [681, 127] on button "Use setting" at bounding box center [679, 126] width 12 height 6
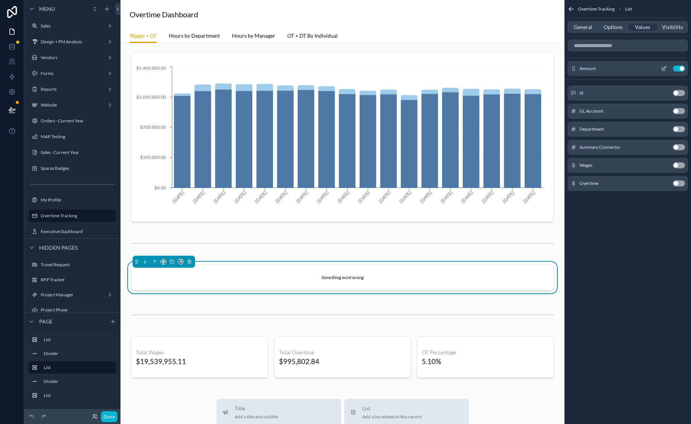
click at [665, 70] on icon "scrollable content" at bounding box center [664, 69] width 6 height 6
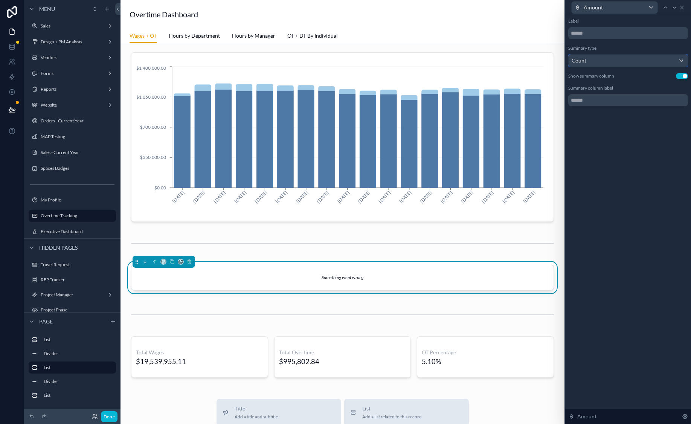
click at [607, 63] on div "Count" at bounding box center [628, 61] width 119 height 12
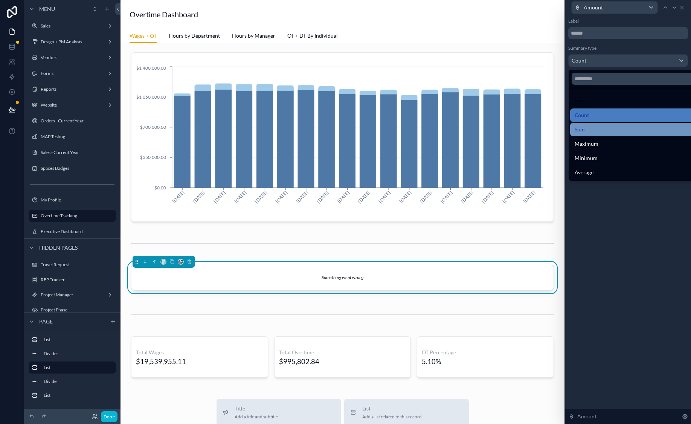
click at [600, 131] on div "Sum" at bounding box center [637, 129] width 124 height 9
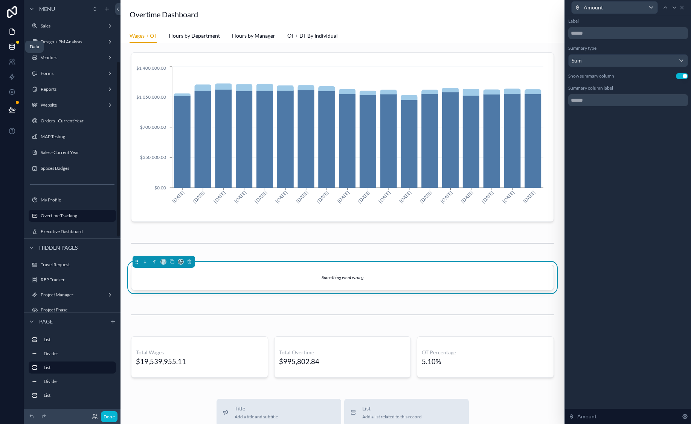
click at [11, 50] on icon at bounding box center [12, 47] width 8 height 8
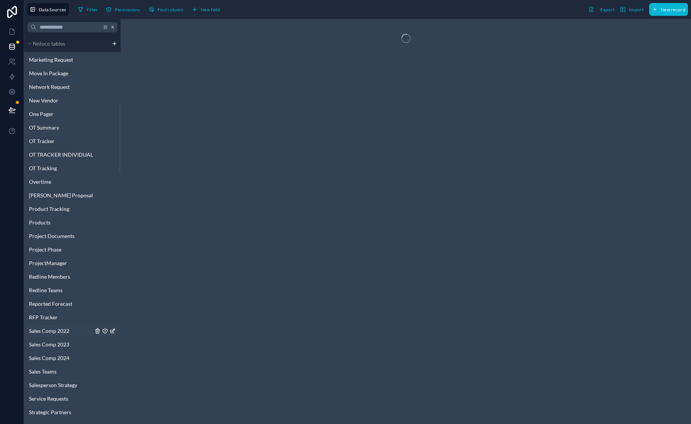
scroll to position [502, 0]
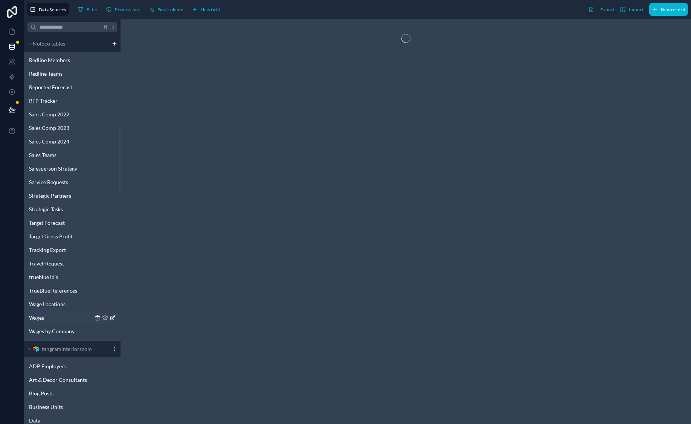
click at [63, 321] on link "Wages" at bounding box center [61, 318] width 64 height 8
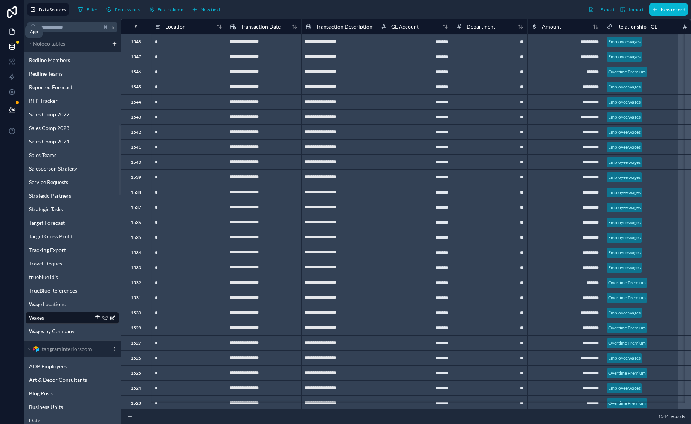
click at [8, 28] on icon at bounding box center [12, 32] width 8 height 8
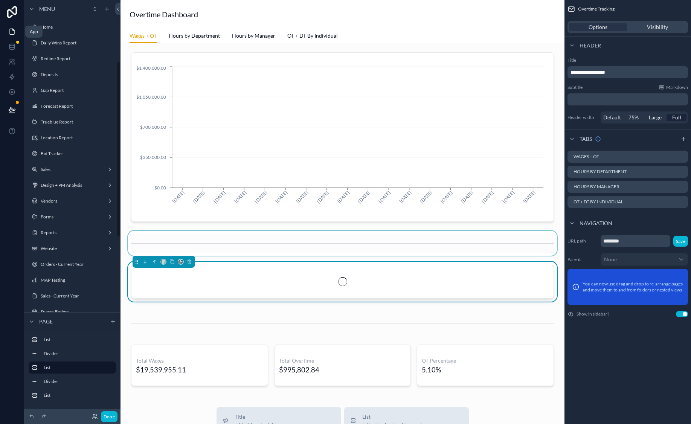
scroll to position [143, 0]
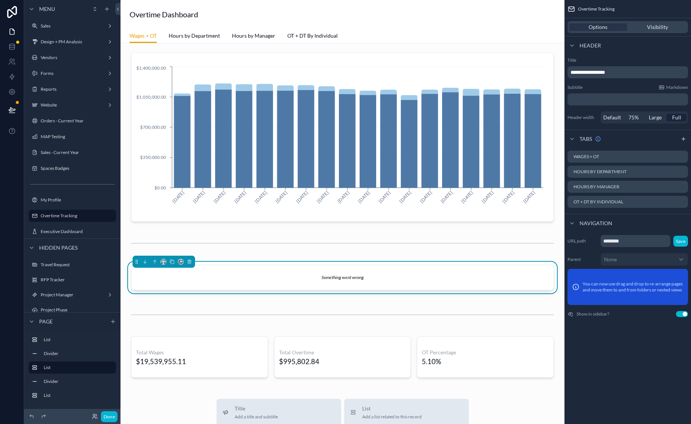
click at [490, 276] on div "Something went wrong" at bounding box center [342, 277] width 422 height 25
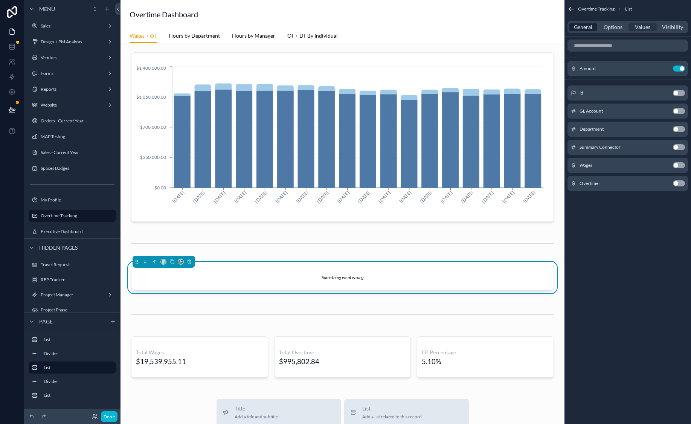
click at [587, 29] on span "General" at bounding box center [583, 27] width 18 height 8
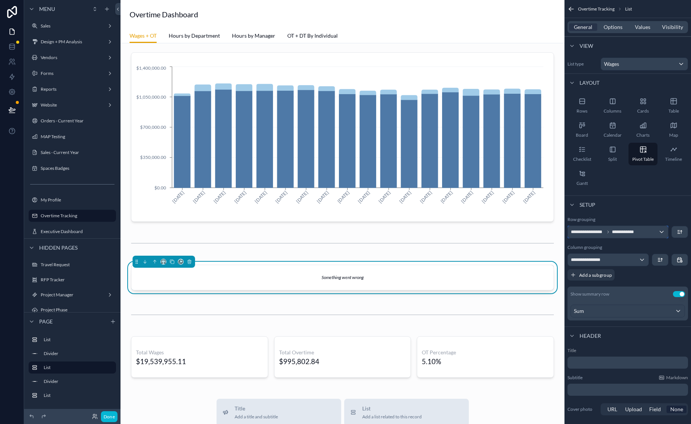
click at [632, 234] on span "**********" at bounding box center [627, 232] width 30 height 6
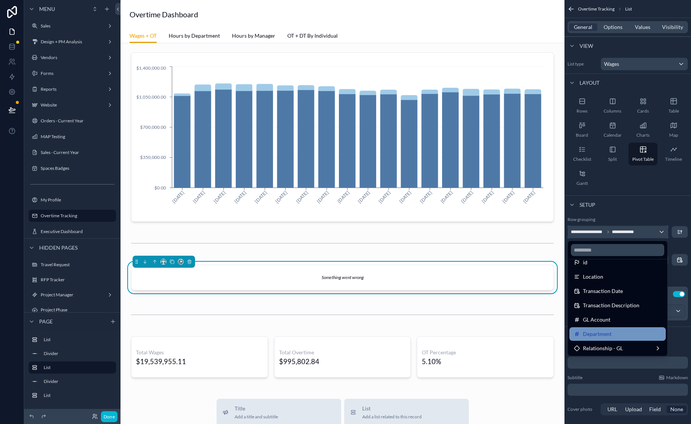
scroll to position [37, 0]
click at [632, 329] on div "Relationship - GL" at bounding box center [617, 335] width 96 height 14
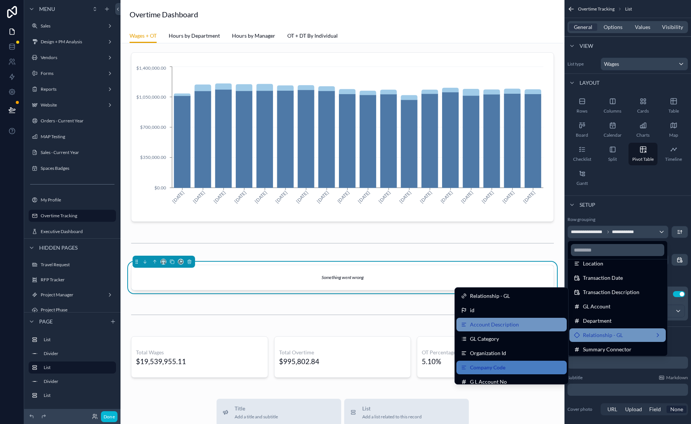
click at [523, 324] on div "Account Description" at bounding box center [511, 324] width 101 height 9
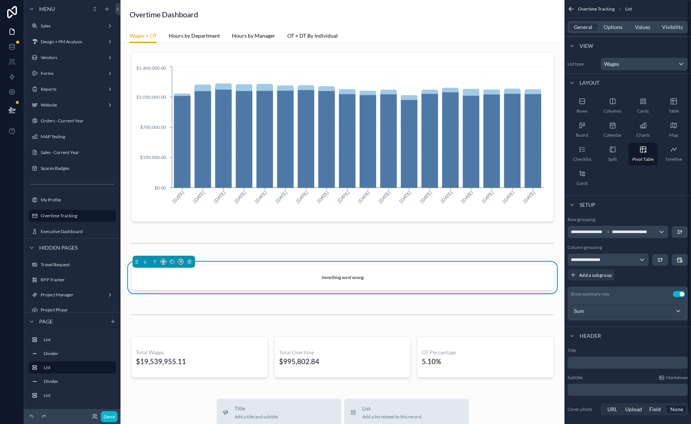
click at [644, 22] on div "General Options Values Visibility" at bounding box center [627, 27] width 121 height 12
click at [644, 27] on span "Values" at bounding box center [642, 27] width 15 height 8
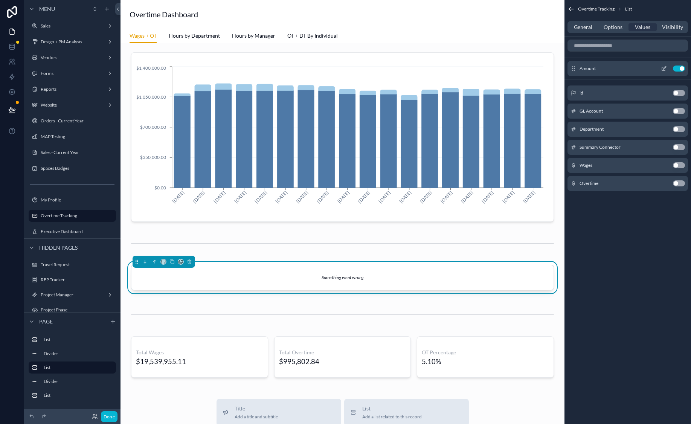
click at [678, 67] on button "Use setting" at bounding box center [679, 69] width 12 height 6
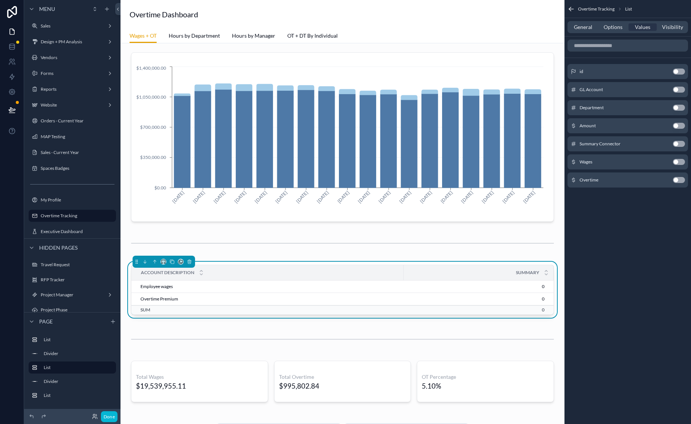
click at [685, 162] on button "Use setting" at bounding box center [679, 162] width 12 height 6
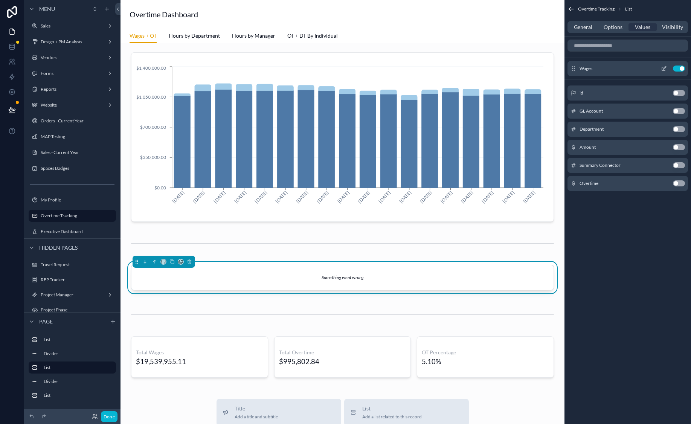
click at [677, 69] on button "Use setting" at bounding box center [679, 69] width 12 height 6
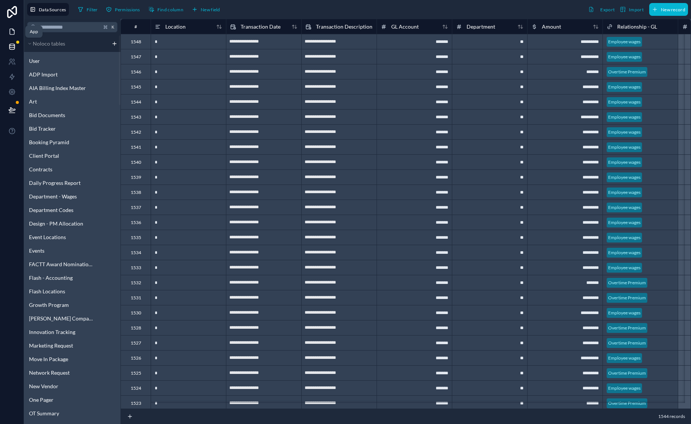
click at [9, 29] on icon at bounding box center [12, 32] width 8 height 8
click at [14, 35] on icon at bounding box center [12, 32] width 8 height 8
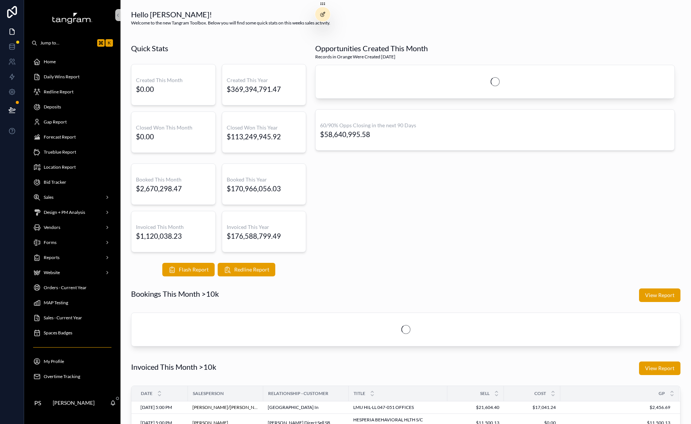
click at [78, 377] on span "Overtime Tracking" at bounding box center [62, 377] width 37 height 6
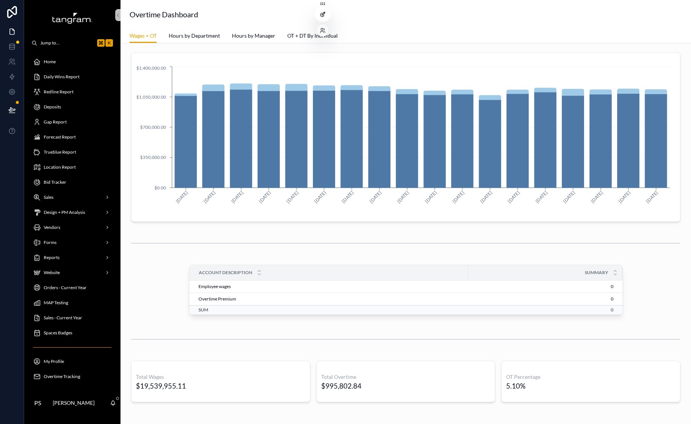
click at [323, 12] on icon at bounding box center [323, 14] width 6 height 6
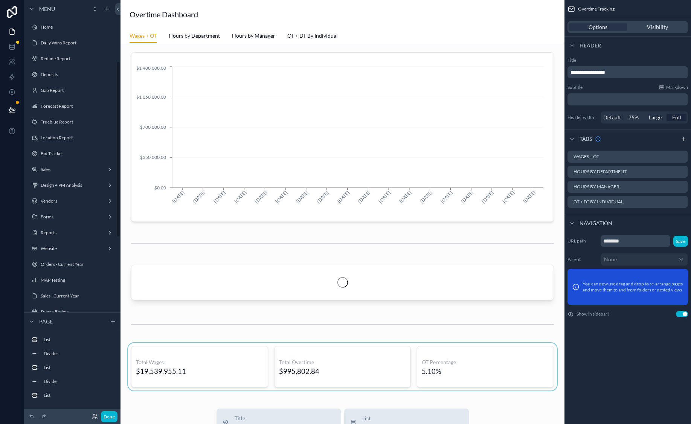
scroll to position [143, 0]
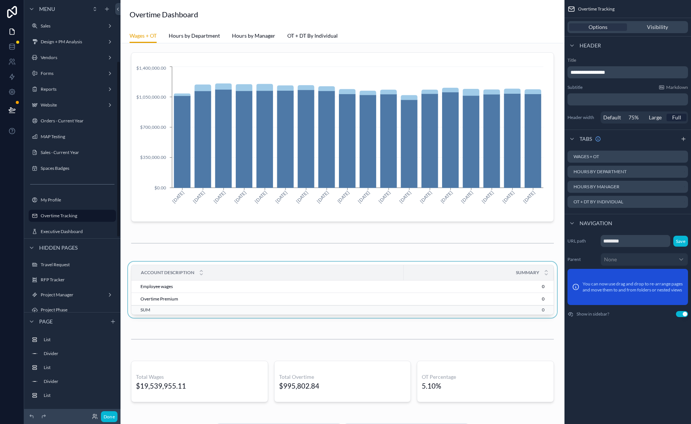
click at [404, 307] on td "0" at bounding box center [479, 309] width 150 height 9
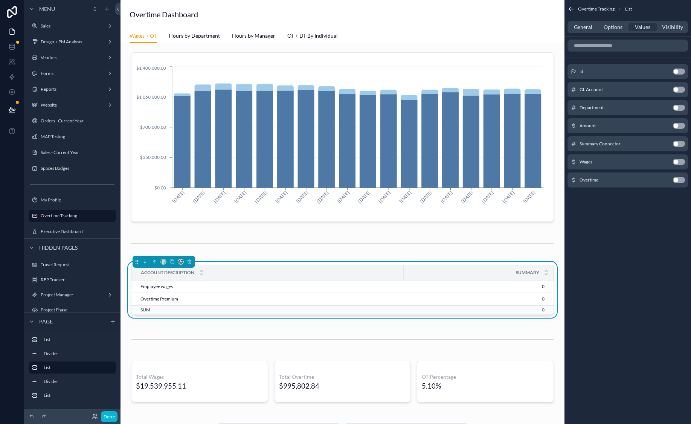
click at [678, 159] on button "Use setting" at bounding box center [679, 162] width 12 height 6
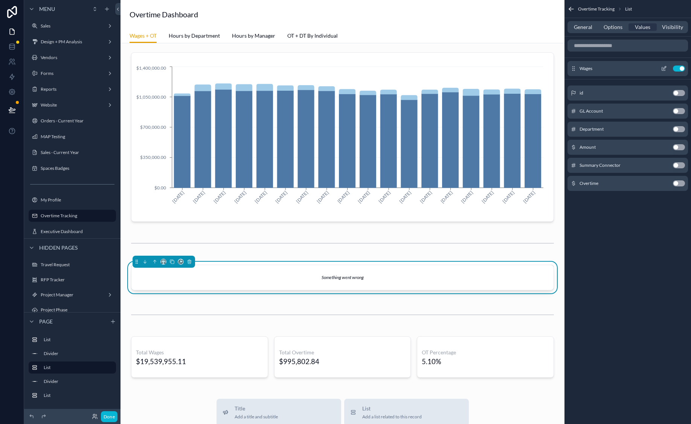
click at [663, 70] on icon "scrollable content" at bounding box center [663, 68] width 3 height 3
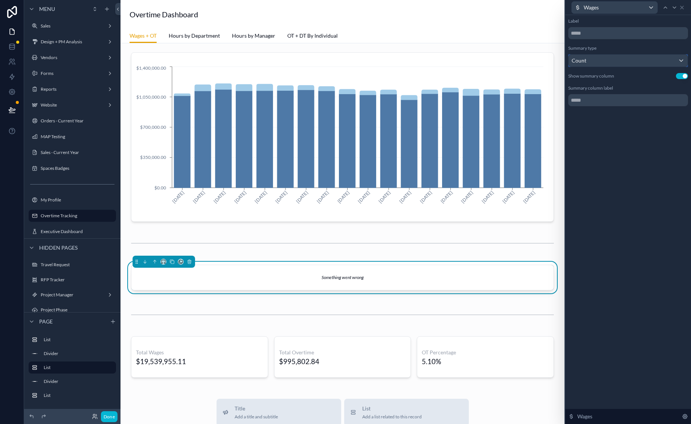
click at [642, 64] on div "Count" at bounding box center [628, 61] width 119 height 12
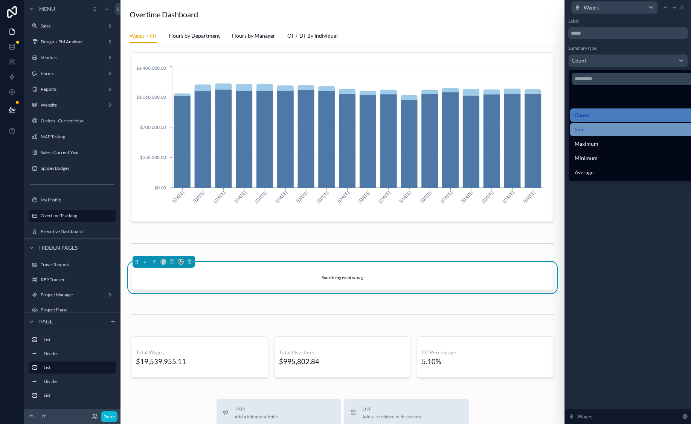
click at [635, 130] on div "Sum" at bounding box center [637, 129] width 124 height 9
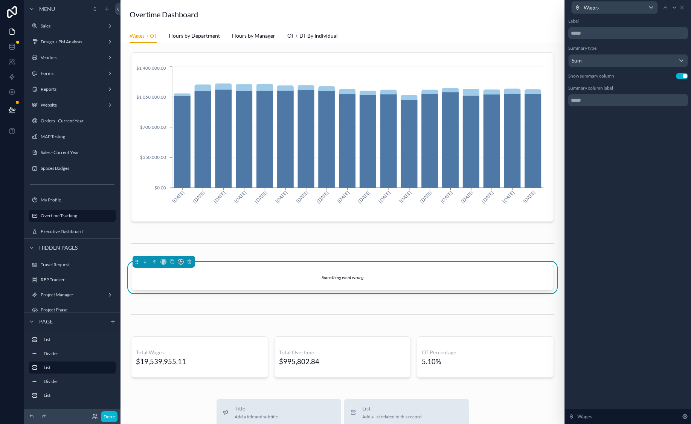
click at [682, 78] on button "Use setting" at bounding box center [682, 76] width 12 height 6
click at [682, 77] on button "Use setting" at bounding box center [682, 76] width 12 height 6
click at [682, 7] on icon at bounding box center [682, 8] width 6 height 6
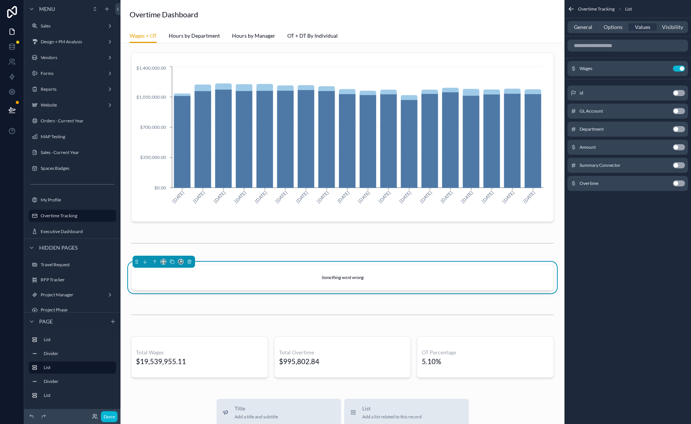
click at [682, 145] on button "Use setting" at bounding box center [679, 147] width 12 height 6
click at [662, 85] on icon "scrollable content" at bounding box center [664, 87] width 6 height 6
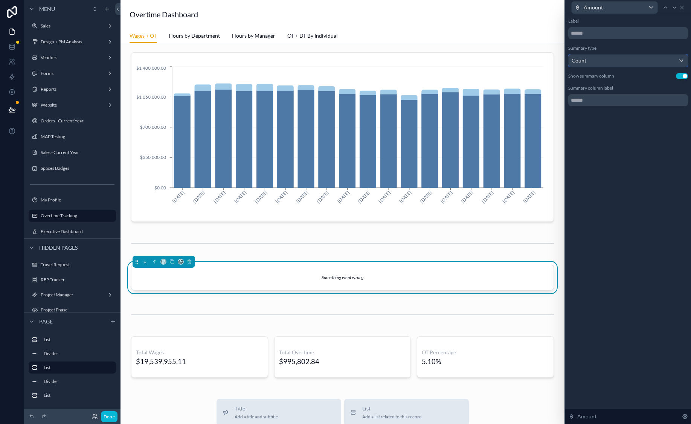
click at [654, 66] on div "Count" at bounding box center [628, 61] width 119 height 12
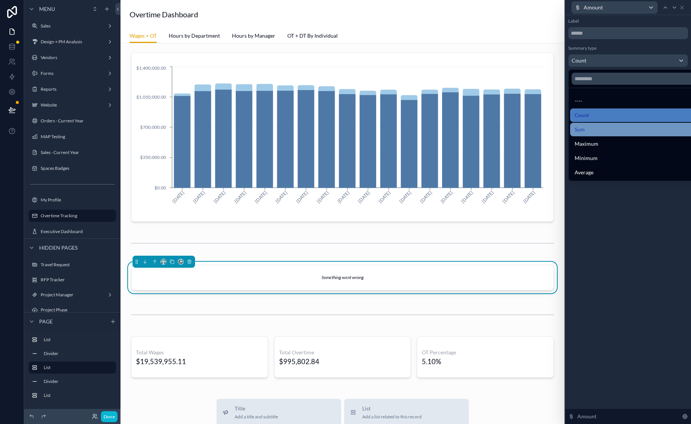
click at [629, 127] on div "Sum" at bounding box center [637, 129] width 124 height 9
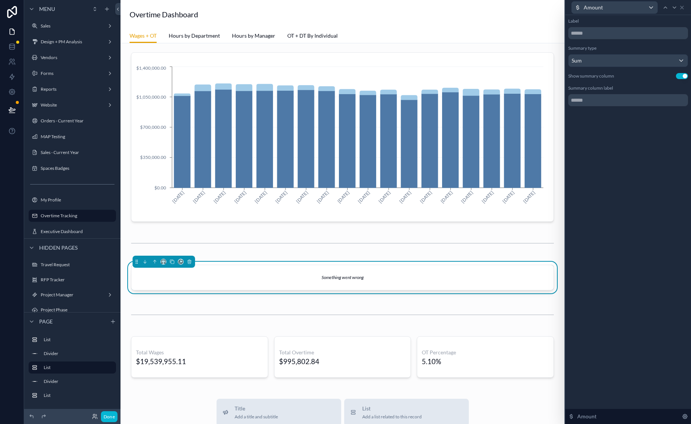
click at [686, 80] on div "Label Summary type Sum Show summary column Use setting Summary column label" at bounding box center [628, 62] width 120 height 88
click at [684, 79] on button "Use setting" at bounding box center [682, 76] width 12 height 6
click at [681, 8] on icon at bounding box center [681, 7] width 3 height 3
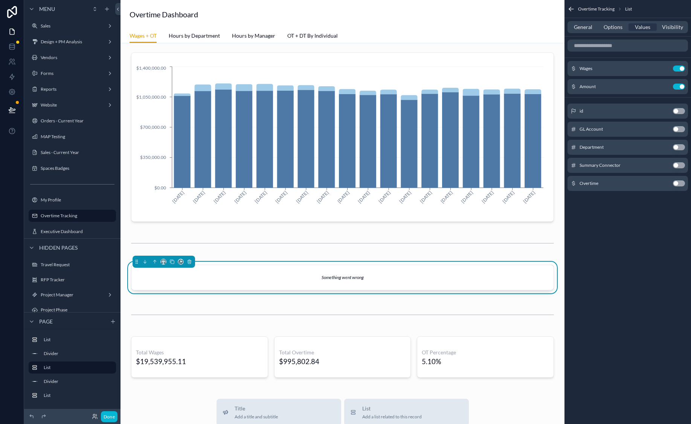
click at [575, 11] on icon "scrollable content" at bounding box center [571, 9] width 8 height 8
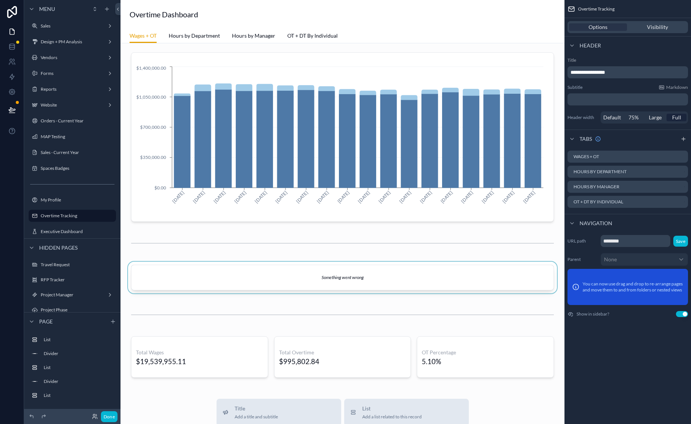
click at [471, 278] on div "scrollable content" at bounding box center [343, 279] width 432 height 35
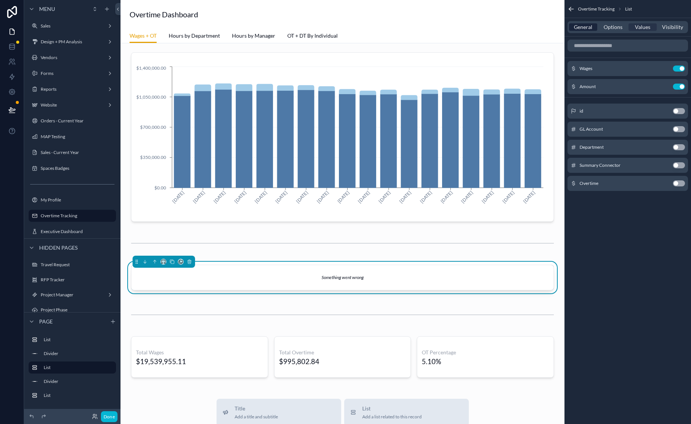
click at [587, 27] on span "General" at bounding box center [583, 27] width 18 height 8
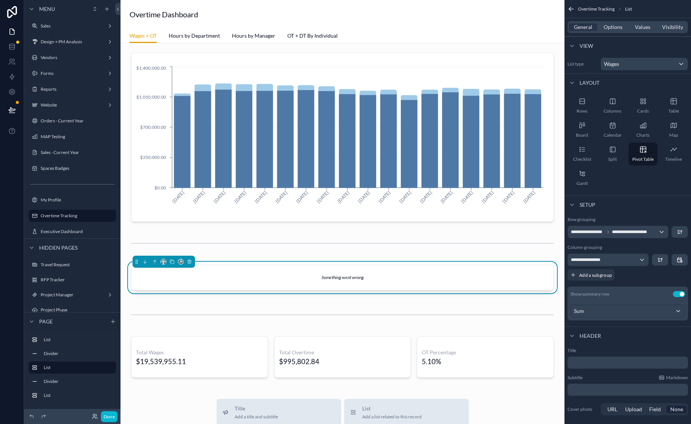
click at [649, 258] on div "**********" at bounding box center [627, 259] width 121 height 13
click at [669, 262] on div "scrollable content" at bounding box center [670, 260] width 36 height 12
click at [659, 262] on icon "scrollable content" at bounding box center [660, 260] width 6 height 6
click at [653, 290] on span "Newest -> Oldest" at bounding box center [642, 291] width 40 height 9
click at [679, 261] on icon "scrollable content" at bounding box center [680, 260] width 6 height 6
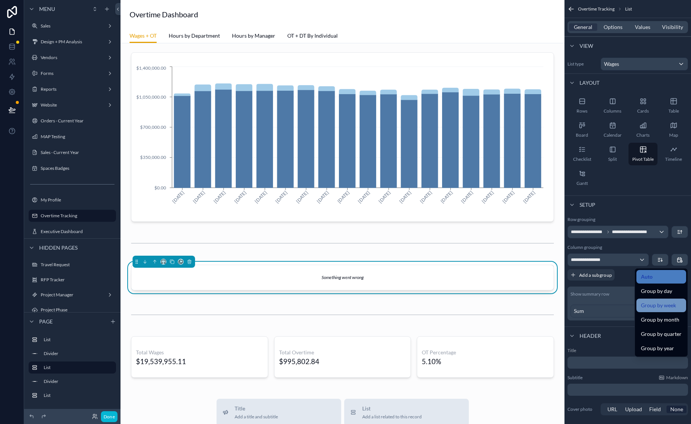
click at [672, 303] on span "Group by week" at bounding box center [658, 305] width 35 height 9
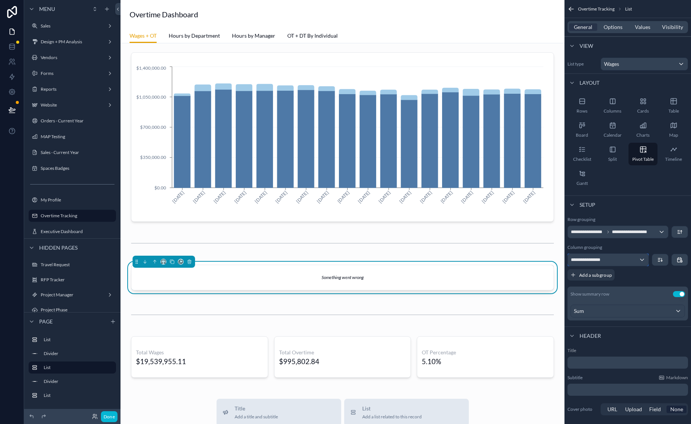
click at [644, 262] on div "**********" at bounding box center [608, 260] width 81 height 12
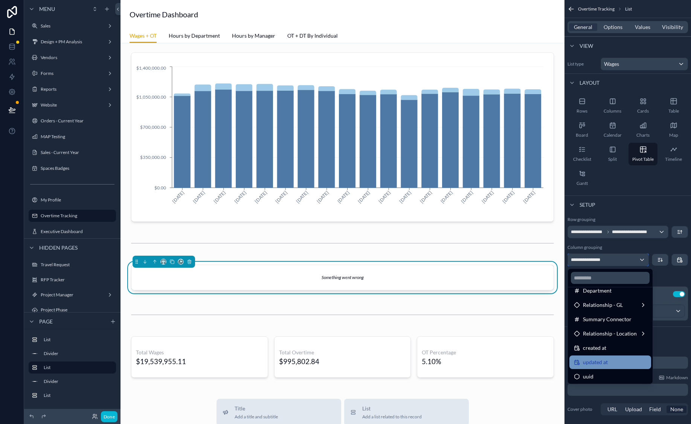
scroll to position [96, 0]
click at [630, 352] on div "created at" at bounding box center [610, 347] width 82 height 14
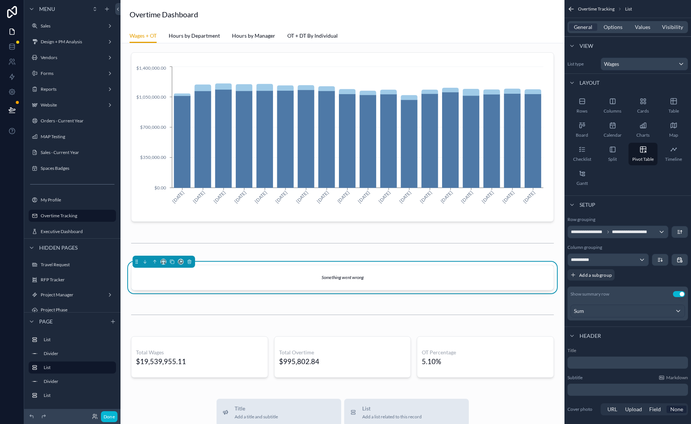
click at [650, 260] on div "**********" at bounding box center [627, 259] width 121 height 13
click at [677, 294] on button "Use setting" at bounding box center [679, 294] width 12 height 6
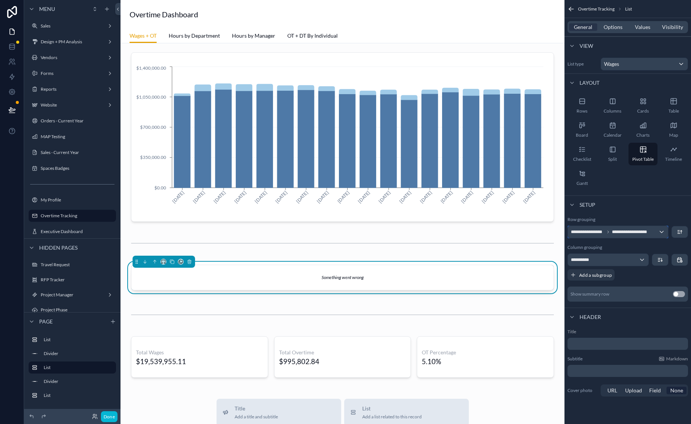
click at [638, 233] on span "**********" at bounding box center [632, 232] width 41 height 6
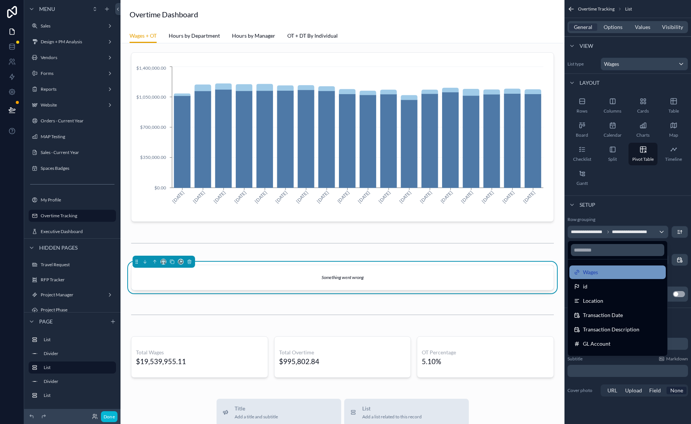
click at [625, 271] on div "Wages" at bounding box center [617, 272] width 87 height 9
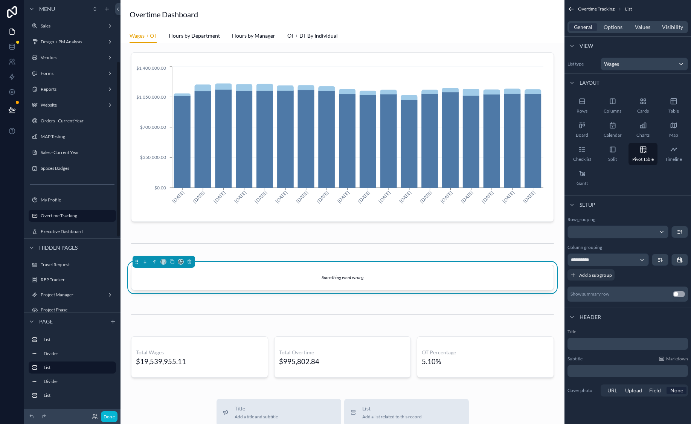
click at [196, 264] on div "Something went wrong" at bounding box center [343, 279] width 432 height 35
click at [191, 263] on icon "scrollable content" at bounding box center [189, 262] width 3 height 3
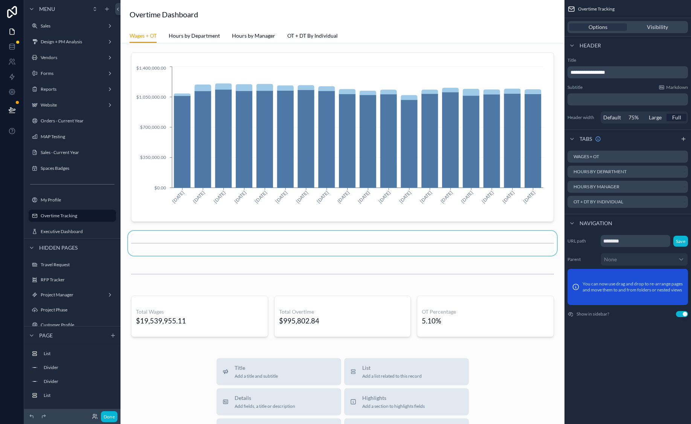
click at [192, 249] on div "scrollable content" at bounding box center [343, 243] width 432 height 25
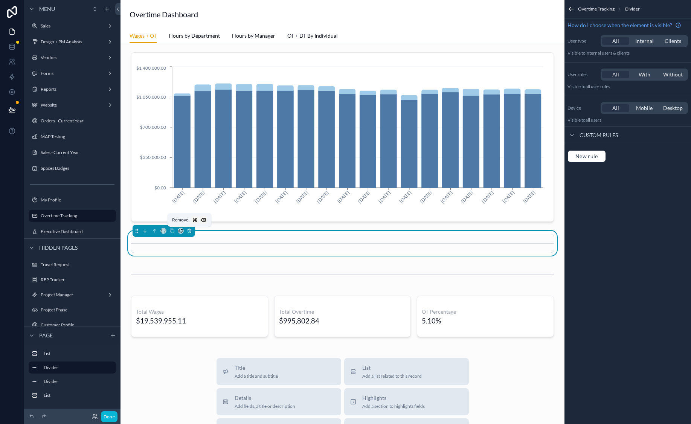
click at [191, 232] on icon "scrollable content" at bounding box center [189, 231] width 3 height 3
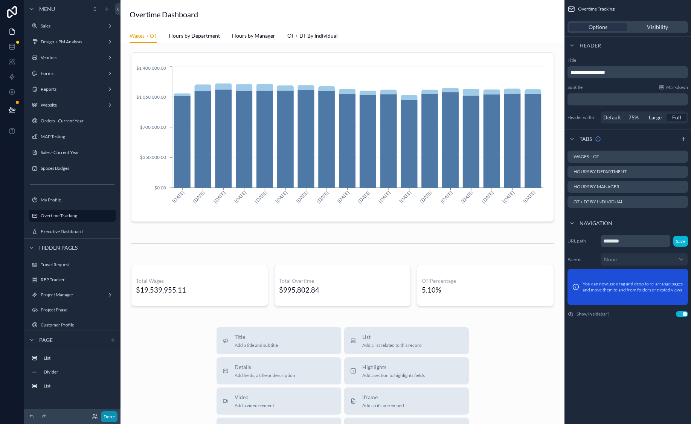
click at [115, 419] on button "Done" at bounding box center [109, 416] width 17 height 11
